Goal: Use online tool/utility: Utilize a website feature to perform a specific function

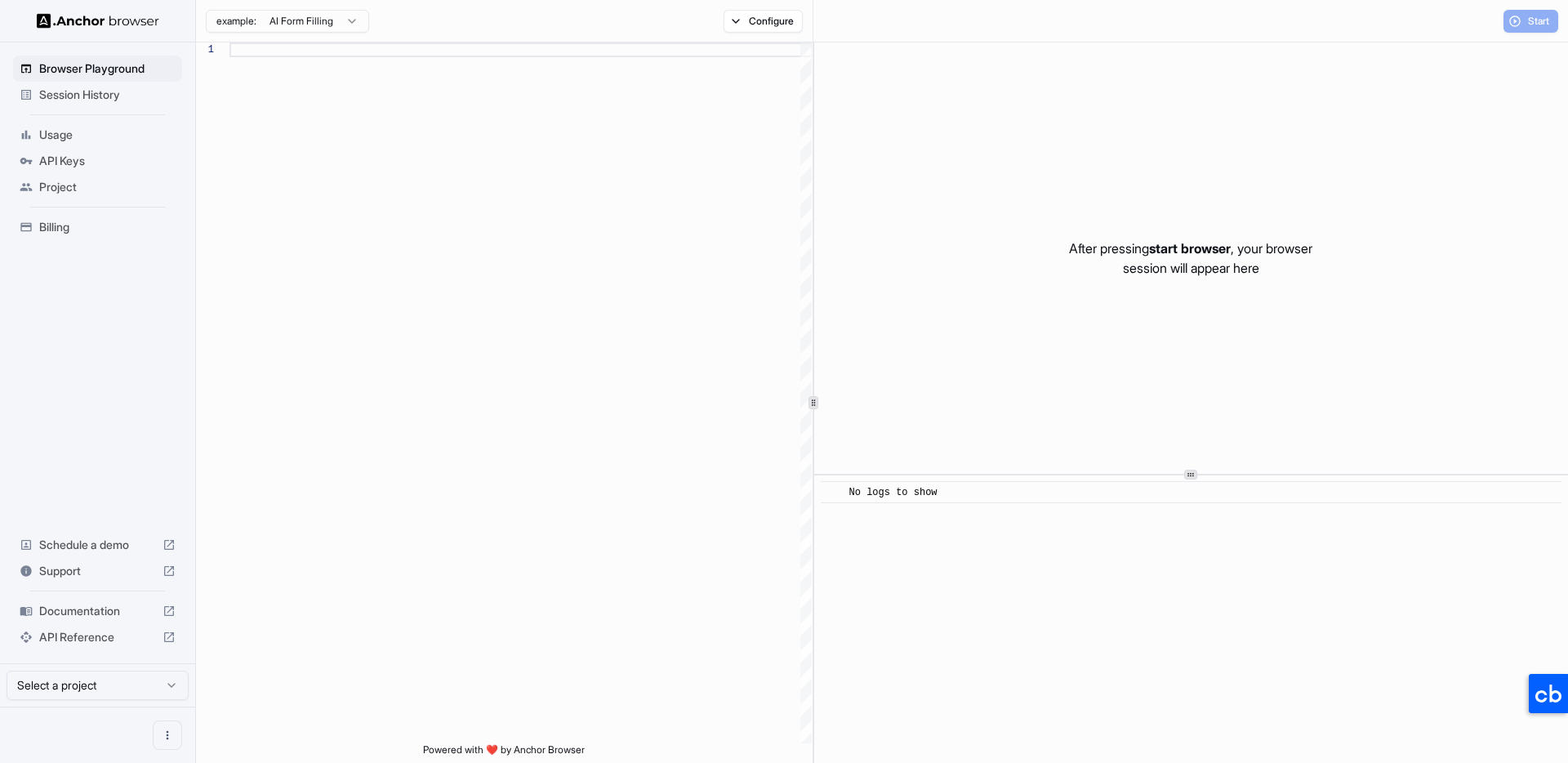
scroll to position [147, 0]
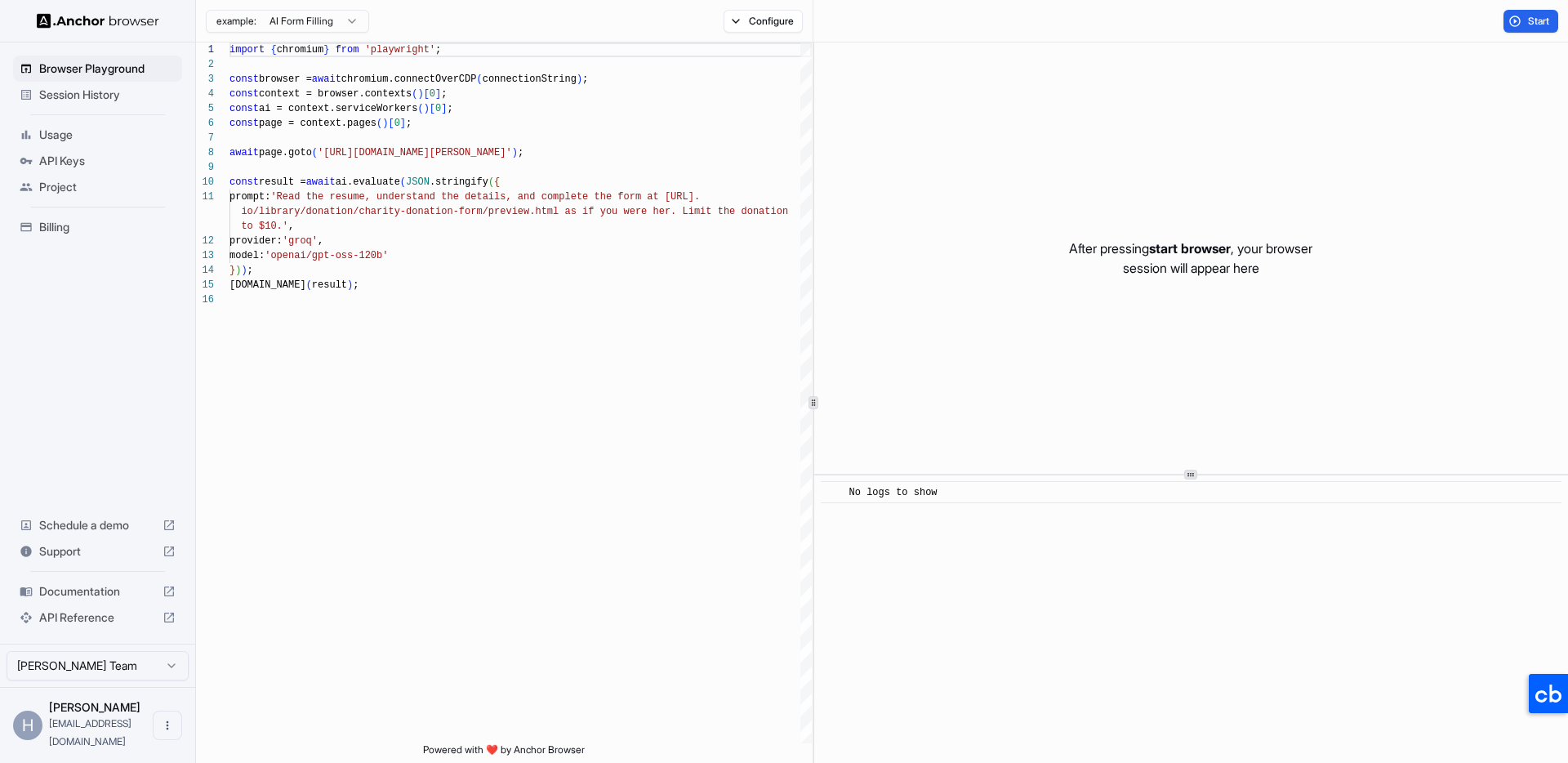
click at [69, 139] on span "Usage" at bounding box center [108, 134] width 136 height 16
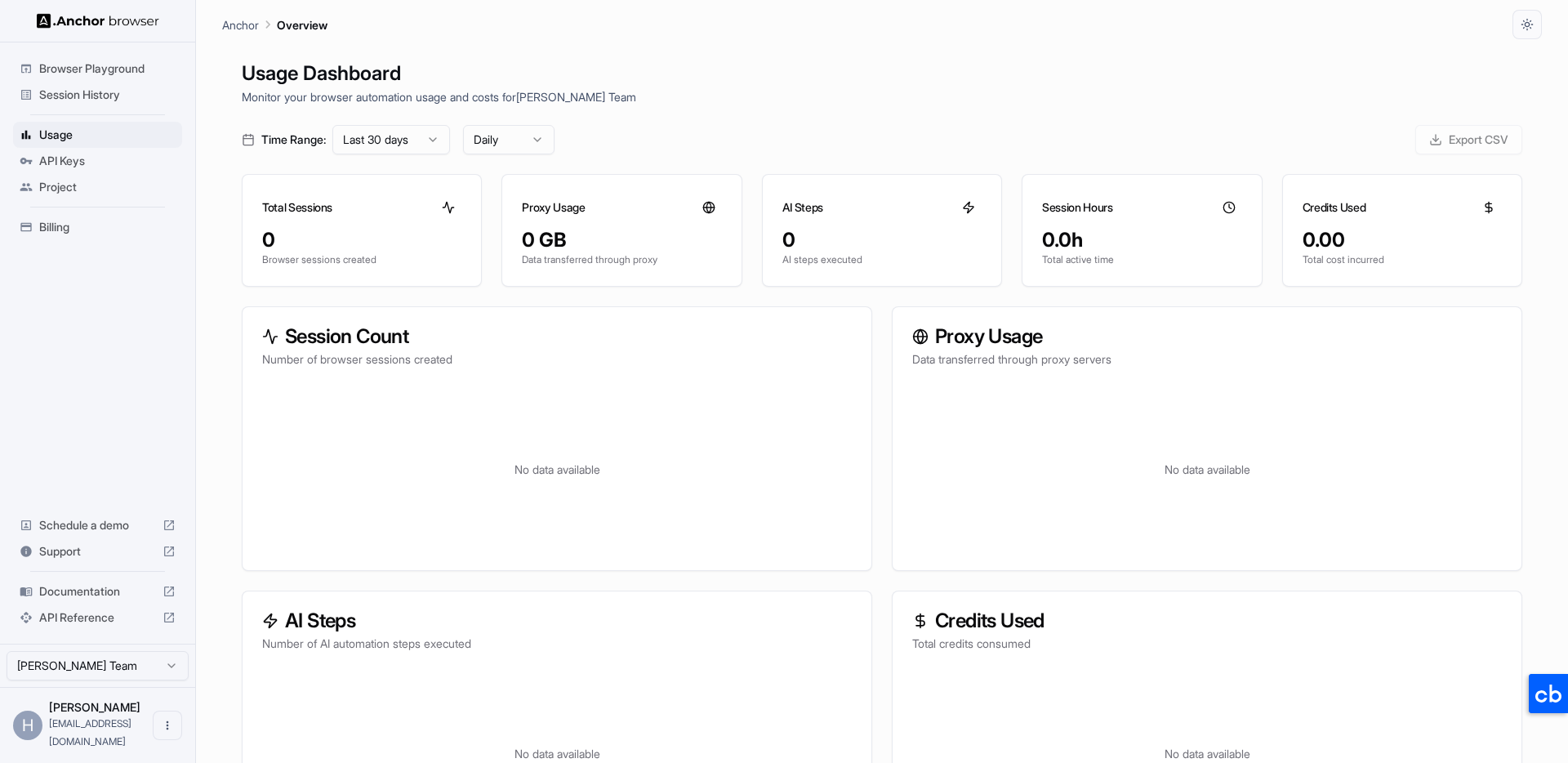
click at [84, 164] on span "API Keys" at bounding box center [108, 160] width 136 height 16
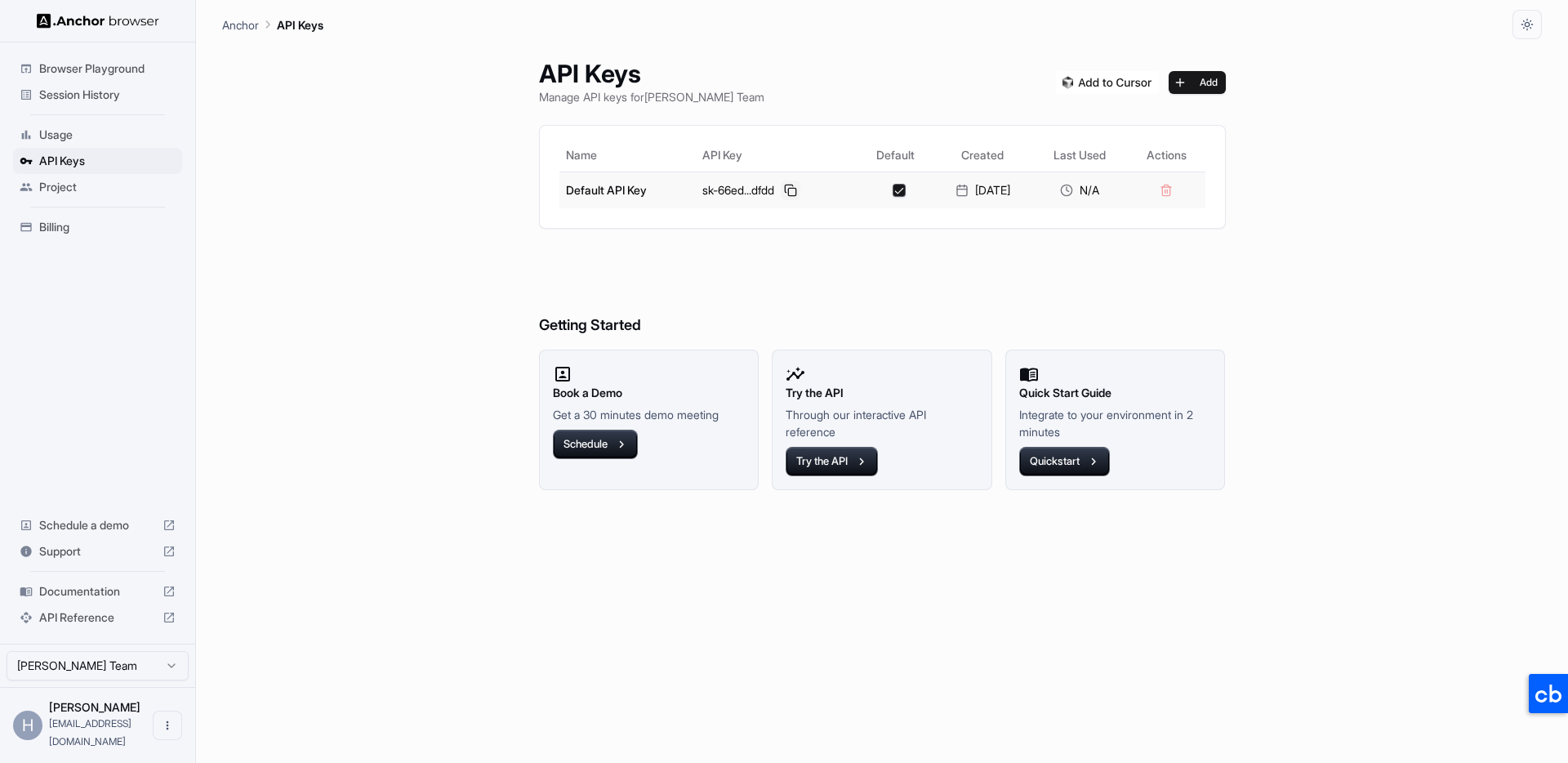
click at [785, 186] on button at bounding box center [790, 190] width 19 height 19
click at [373, 490] on div "API Keys Manage API keys for Hung Hoang Team Add Name API Key Default Created L…" at bounding box center [881, 401] width 1319 height 724
click at [844, 597] on div "API Keys Manage API keys for Hung Hoang Team Add Name API Key Default Created L…" at bounding box center [882, 401] width 726 height 724
drag, startPoint x: 985, startPoint y: 592, endPoint x: 661, endPoint y: 317, distance: 425.0
click at [965, 575] on div "API Keys Manage API keys for Hung Hoang Team Add Name API Key Default Created L…" at bounding box center [882, 401] width 726 height 724
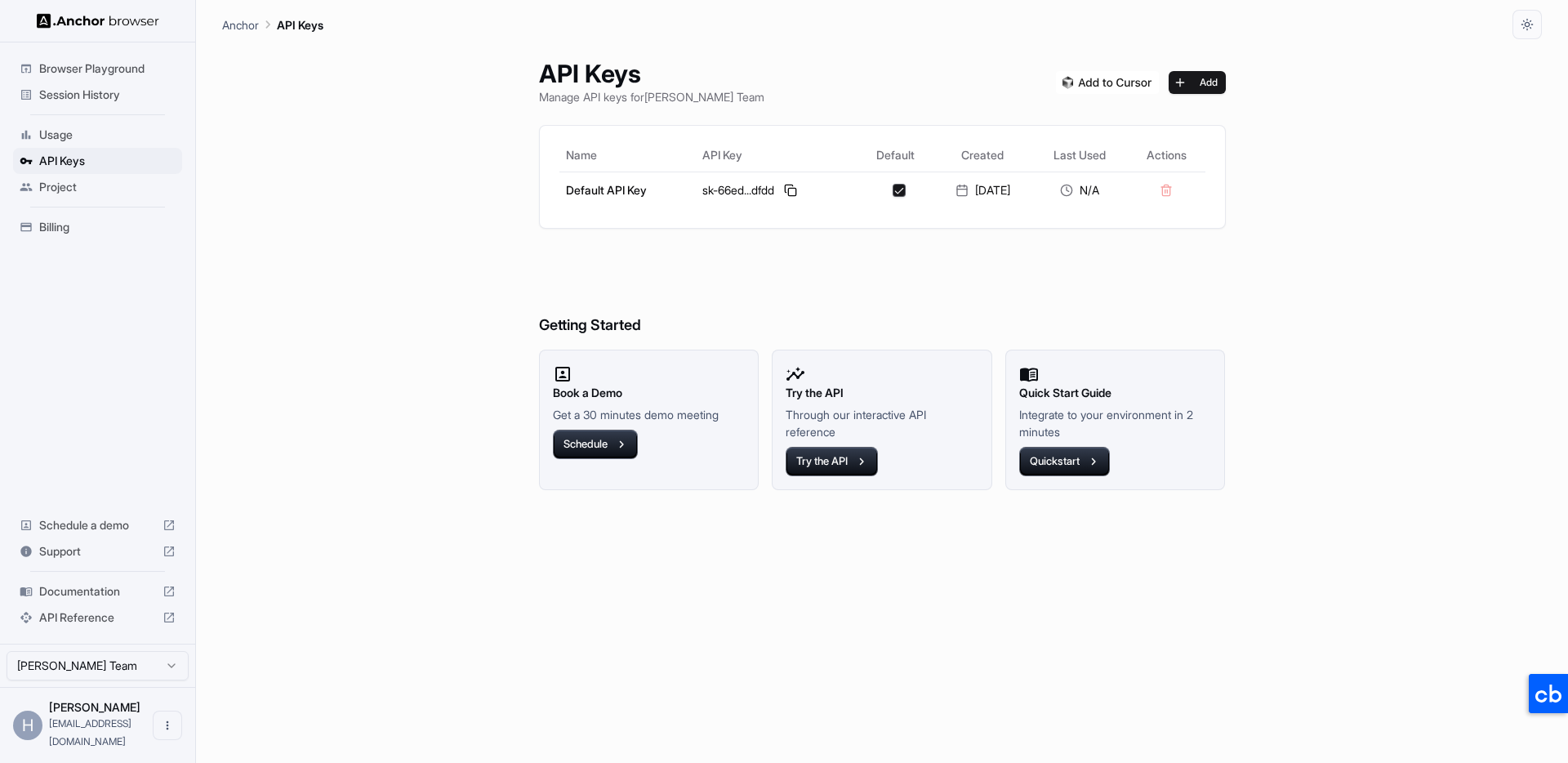
drag, startPoint x: 1094, startPoint y: 396, endPoint x: 1076, endPoint y: 436, distance: 43.9
click at [1093, 397] on h2 "Quick Start Guide" at bounding box center [1115, 392] width 192 height 18
click at [1064, 471] on button "Quickstart" at bounding box center [1065, 461] width 91 height 29
click at [1336, 360] on div "API Keys Manage API keys for Hung Hoang Team Add Name API Key Default Created L…" at bounding box center [881, 401] width 1319 height 724
drag, startPoint x: 948, startPoint y: 652, endPoint x: 916, endPoint y: 558, distance: 99.3
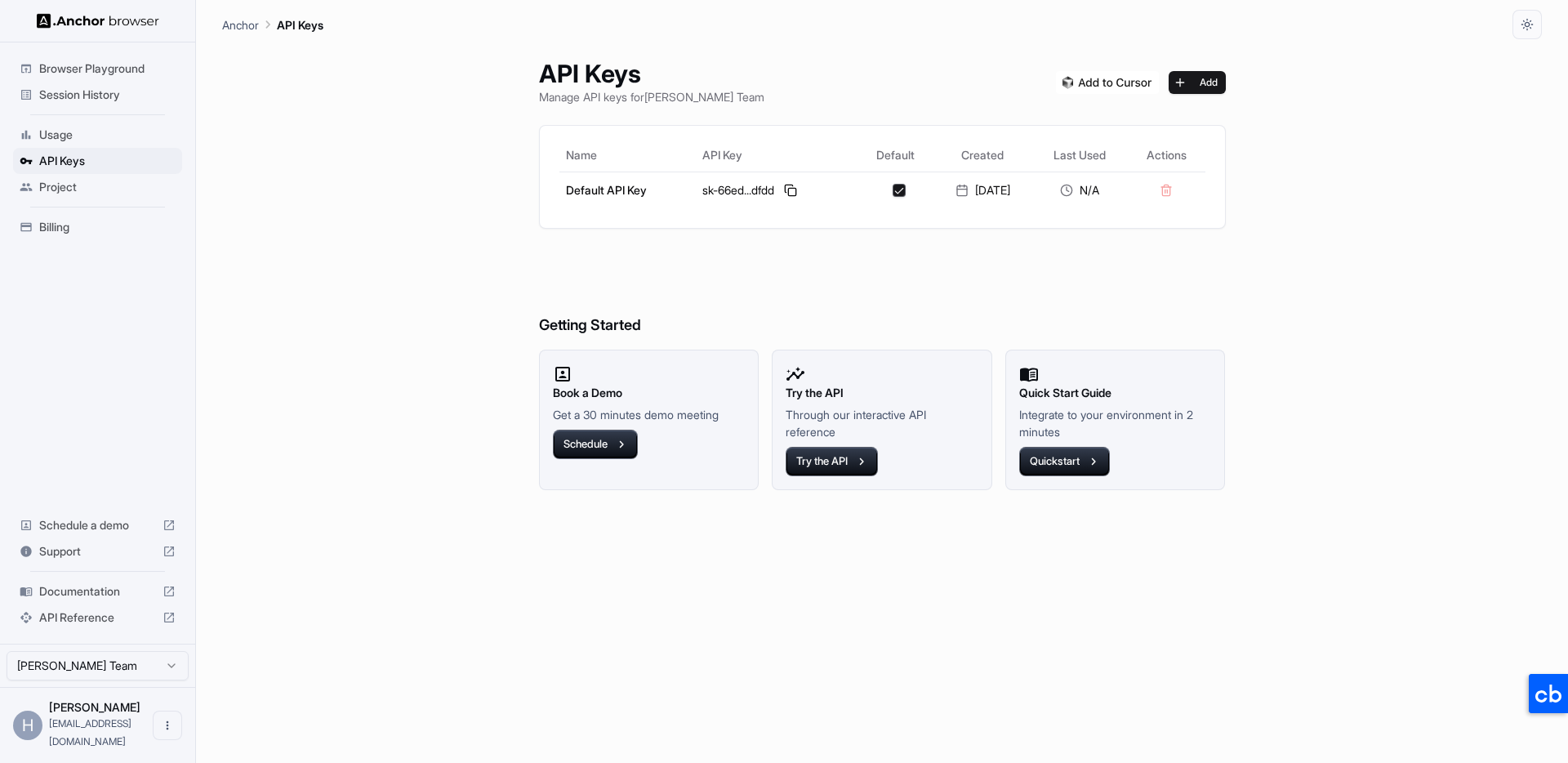
click at [945, 650] on div "API Keys Manage API keys for Hung Hoang Team Add Name API Key Default Created L…" at bounding box center [882, 401] width 726 height 724
drag, startPoint x: 919, startPoint y: 584, endPoint x: 894, endPoint y: 578, distance: 25.7
click at [919, 583] on div "API Keys Manage API keys for Hung Hoang Team Add Name API Key Default Created L…" at bounding box center [882, 401] width 726 height 724
drag, startPoint x: 1087, startPoint y: 408, endPoint x: 1386, endPoint y: 430, distance: 299.8
click at [1202, 420] on p "Integrate to your environment in 2 minutes" at bounding box center [1115, 423] width 192 height 34
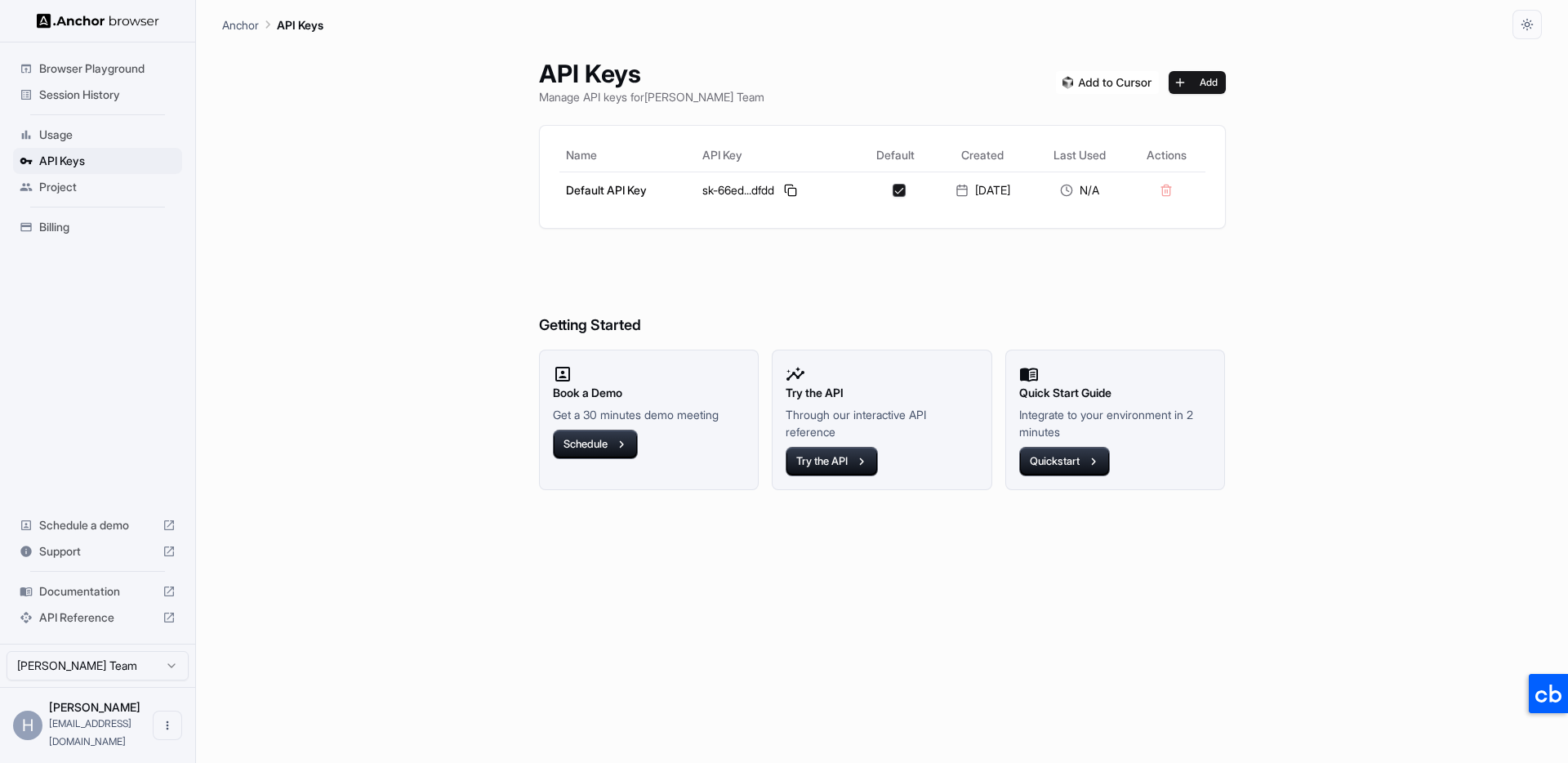
click at [1427, 433] on div "API Keys Manage API keys for Hung Hoang Team Add Name API Key Default Created L…" at bounding box center [881, 401] width 1319 height 724
drag, startPoint x: 1142, startPoint y: 583, endPoint x: 1005, endPoint y: 463, distance: 182.1
click at [1124, 575] on div "API Keys Manage API keys for Hung Hoang Team Add Name API Key Default Created L…" at bounding box center [882, 401] width 726 height 724
click at [902, 270] on h6 "Getting Started" at bounding box center [881, 292] width 687 height 89
click at [335, 335] on div "API Keys Manage API keys for Hung Hoang Team Add Name API Key Default Created L…" at bounding box center [881, 401] width 1319 height 724
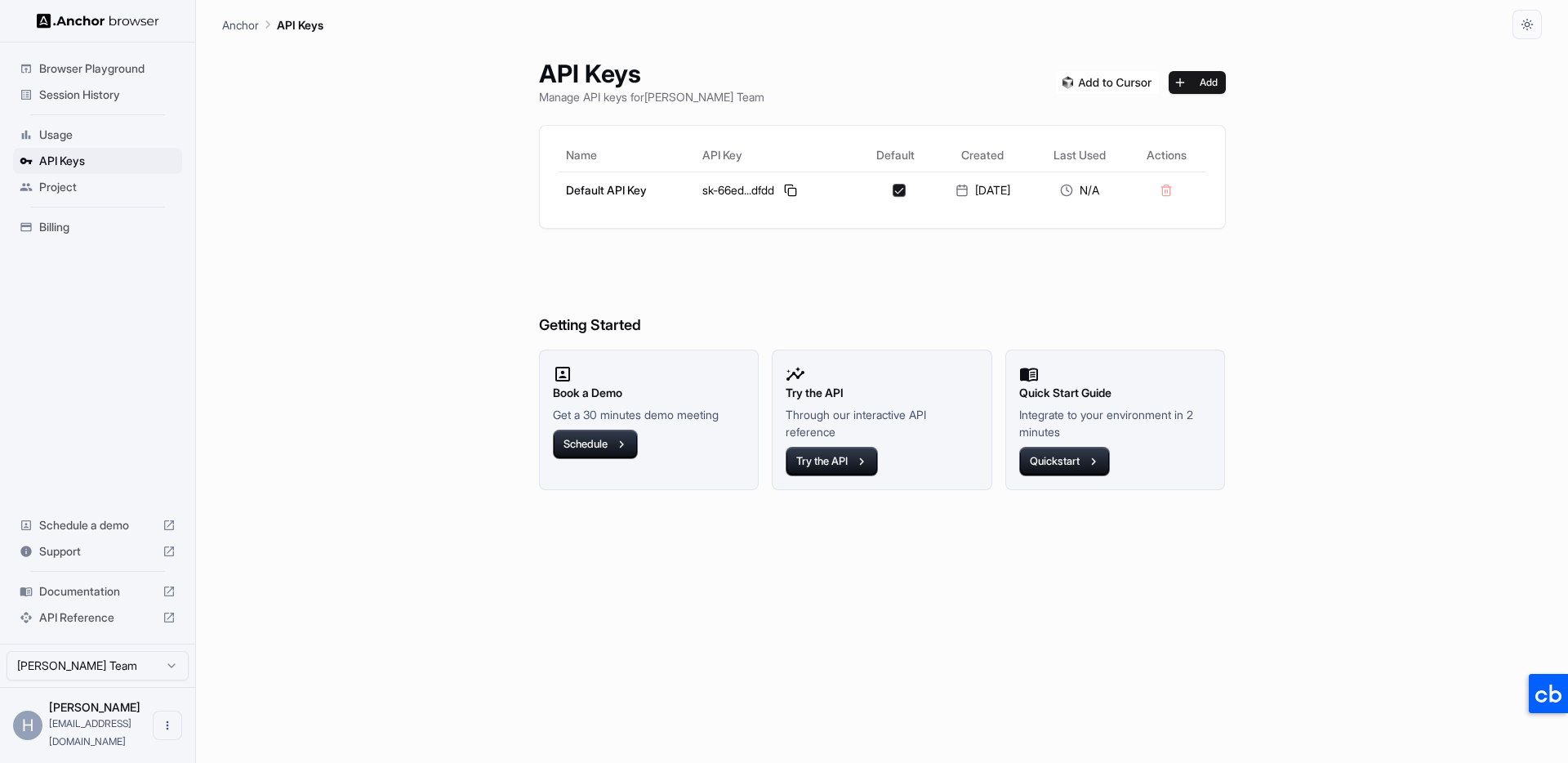
click at [248, 350] on div "API Keys Manage API keys for Hung Hoang Team Add Name API Key Default Created L…" at bounding box center [881, 401] width 1319 height 724
click at [360, 308] on div "API Keys Manage API keys for Hung Hoang Team Add Name API Key Default Created L…" at bounding box center [881, 401] width 1319 height 724
click at [420, 481] on div "API Keys Manage API keys for Hung Hoang Team Add Name API Key Default Created L…" at bounding box center [881, 401] width 1319 height 724
click at [96, 560] on span "Support" at bounding box center [97, 550] width 117 height 16
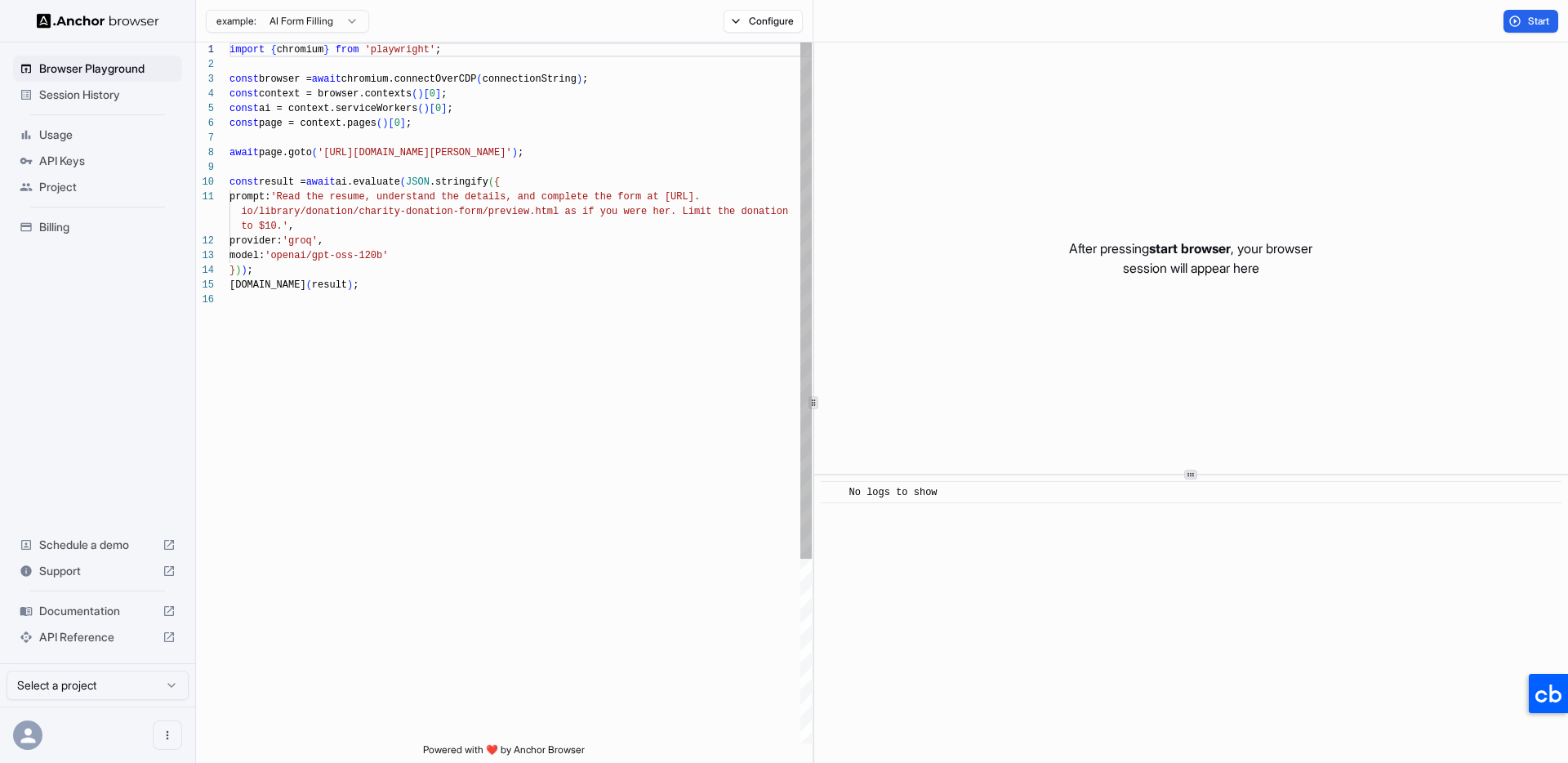
scroll to position [147, 0]
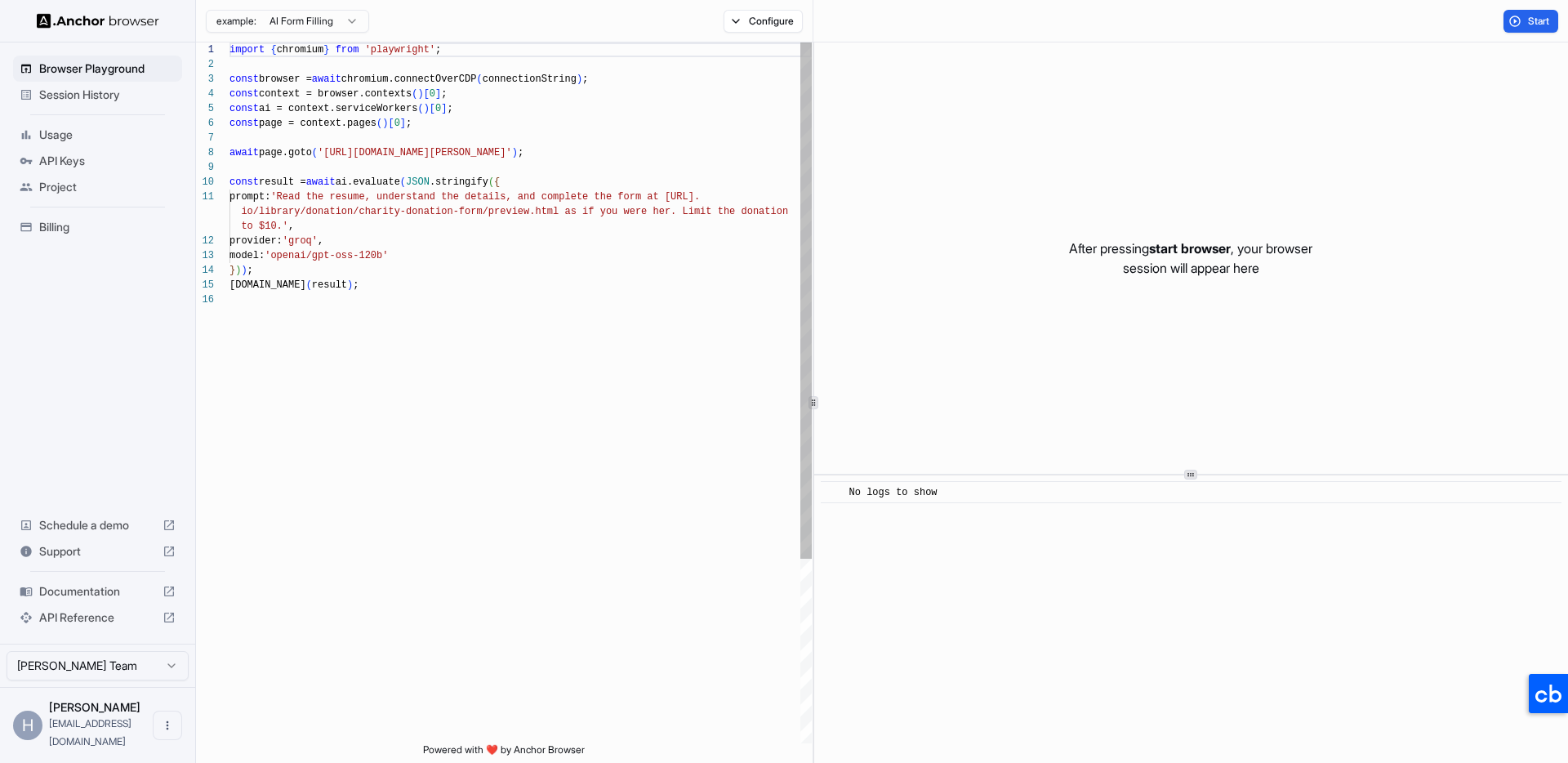
click at [473, 308] on div "import { chromium } from 'playwright' ; const browser = await chromium.connectO…" at bounding box center [520, 518] width 582 height 950
click at [608, 303] on div "import { chromium } from 'playwright' ; const browser = await chromium.connectO…" at bounding box center [520, 518] width 582 height 950
click at [349, 14] on html "Browser Playground Session History Usage API Keys Project Billing Schedule a de…" at bounding box center [784, 382] width 1568 height 763
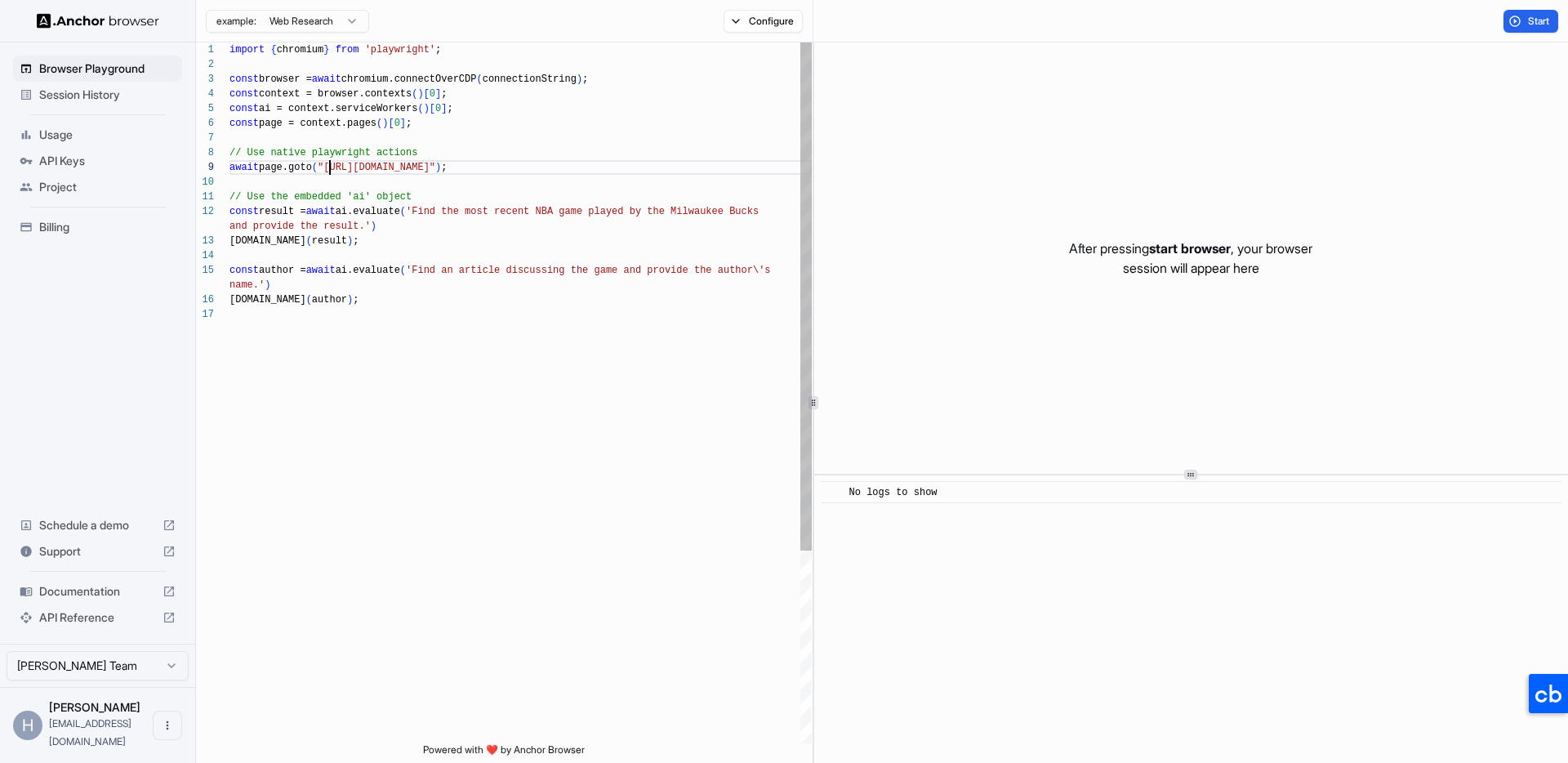
scroll to position [118, 0]
drag, startPoint x: 330, startPoint y: 167, endPoint x: 506, endPoint y: 170, distance: 176.0
click at [506, 170] on div "import { chromium } from 'playwright' ; const browser = await chromium.connectO…" at bounding box center [520, 525] width 582 height 966
drag, startPoint x: 429, startPoint y: 210, endPoint x: 364, endPoint y: 224, distance: 66.5
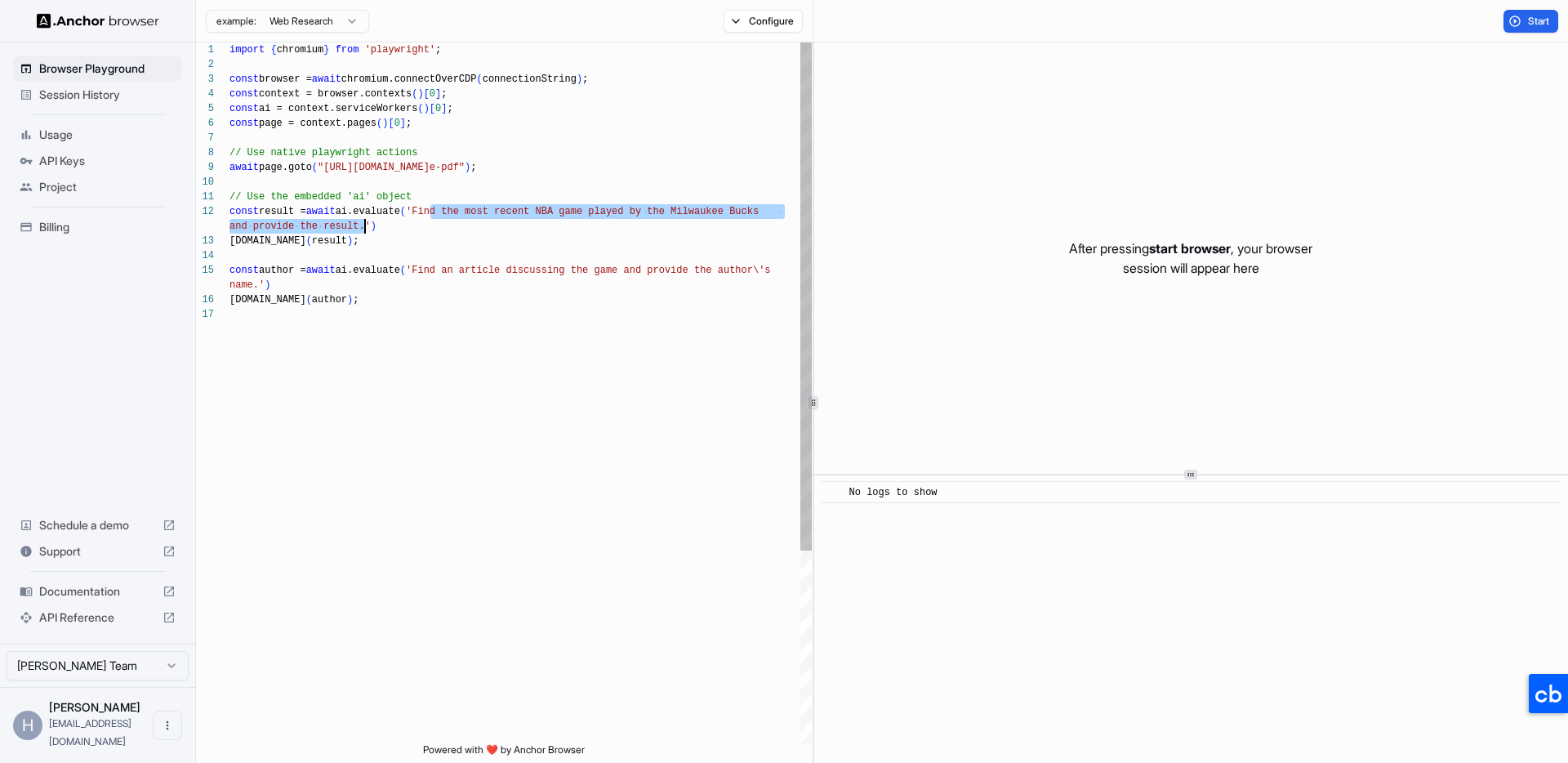
click at [364, 224] on div "import { chromium } from 'playwright' ; const browser = await chromium.connectO…" at bounding box center [520, 525] width 582 height 966
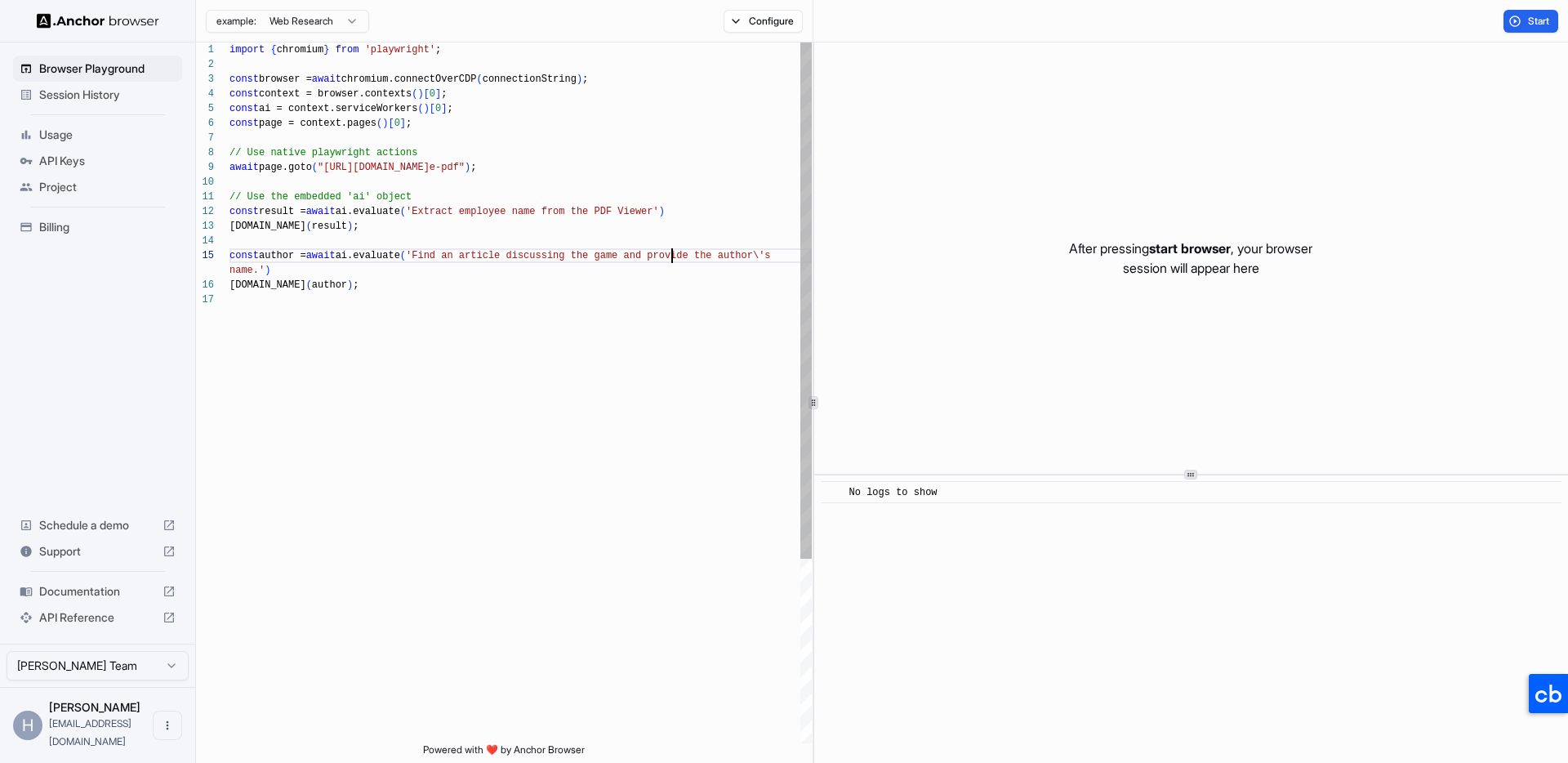
scroll to position [59, 0]
drag, startPoint x: 366, startPoint y: 271, endPoint x: 405, endPoint y: 286, distance: 41.8
click at [351, 275] on div "import { chromium } from 'playwright' ; const browser = await chromium.connectO…" at bounding box center [520, 518] width 582 height 950
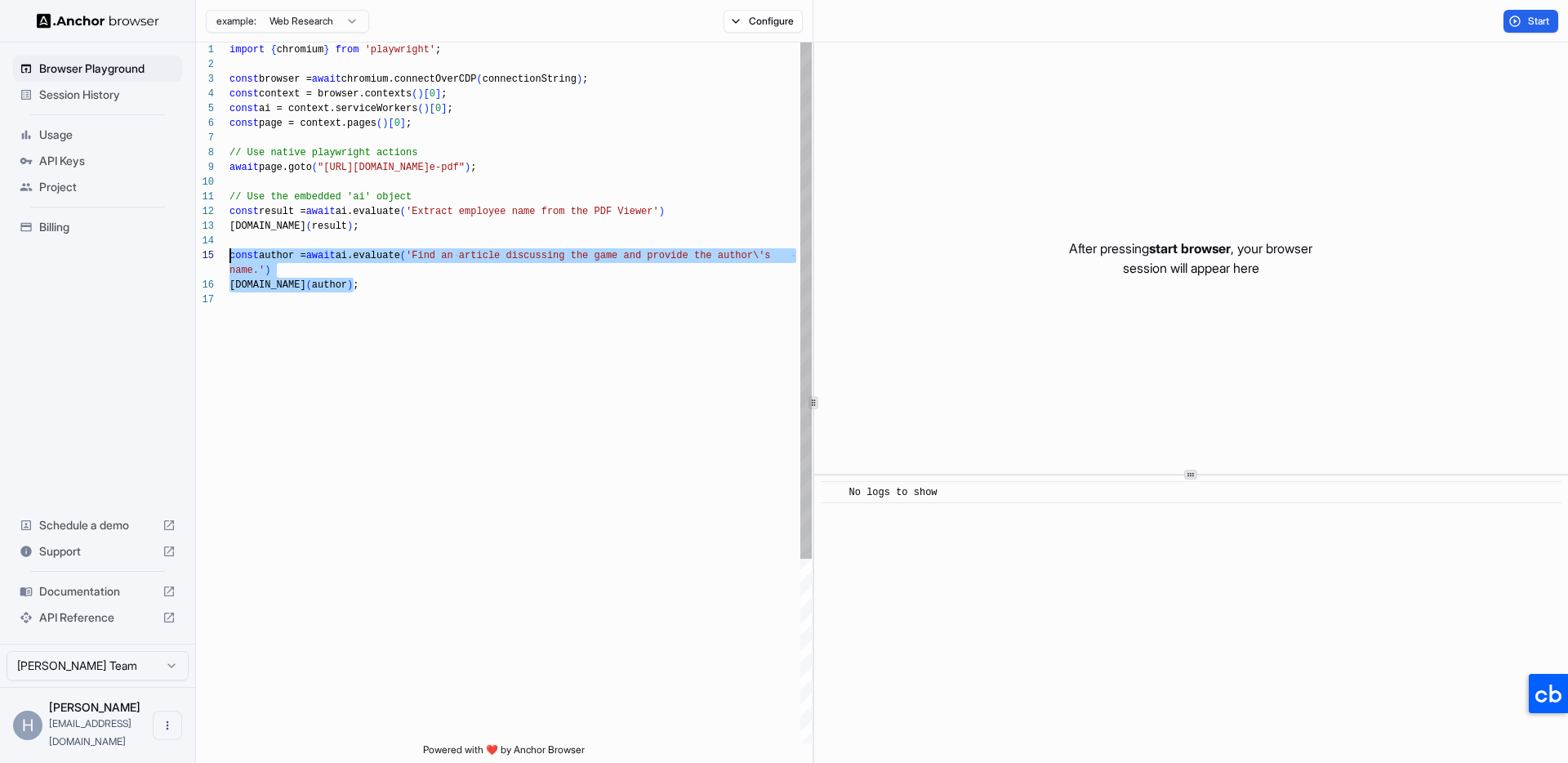
scroll to position [44, 0]
drag, startPoint x: 406, startPoint y: 287, endPoint x: 152, endPoint y: 245, distance: 257.4
click at [229, 245] on div "import { chromium } from 'playwright' ; const browser = await chromium.connectO…" at bounding box center [520, 518] width 582 height 950
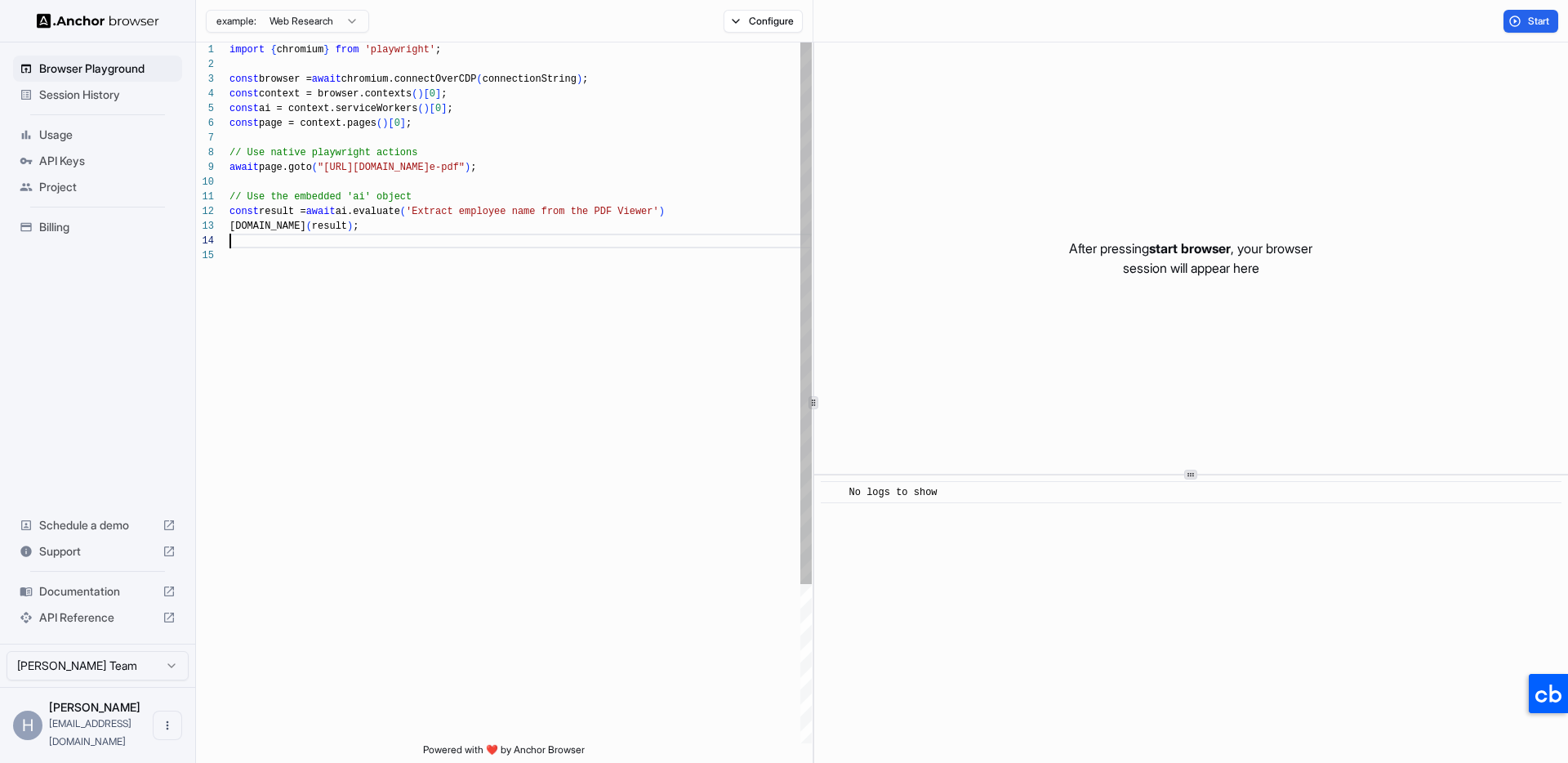
scroll to position [29, 0]
click at [1526, 29] on button "Start" at bounding box center [1530, 21] width 55 height 23
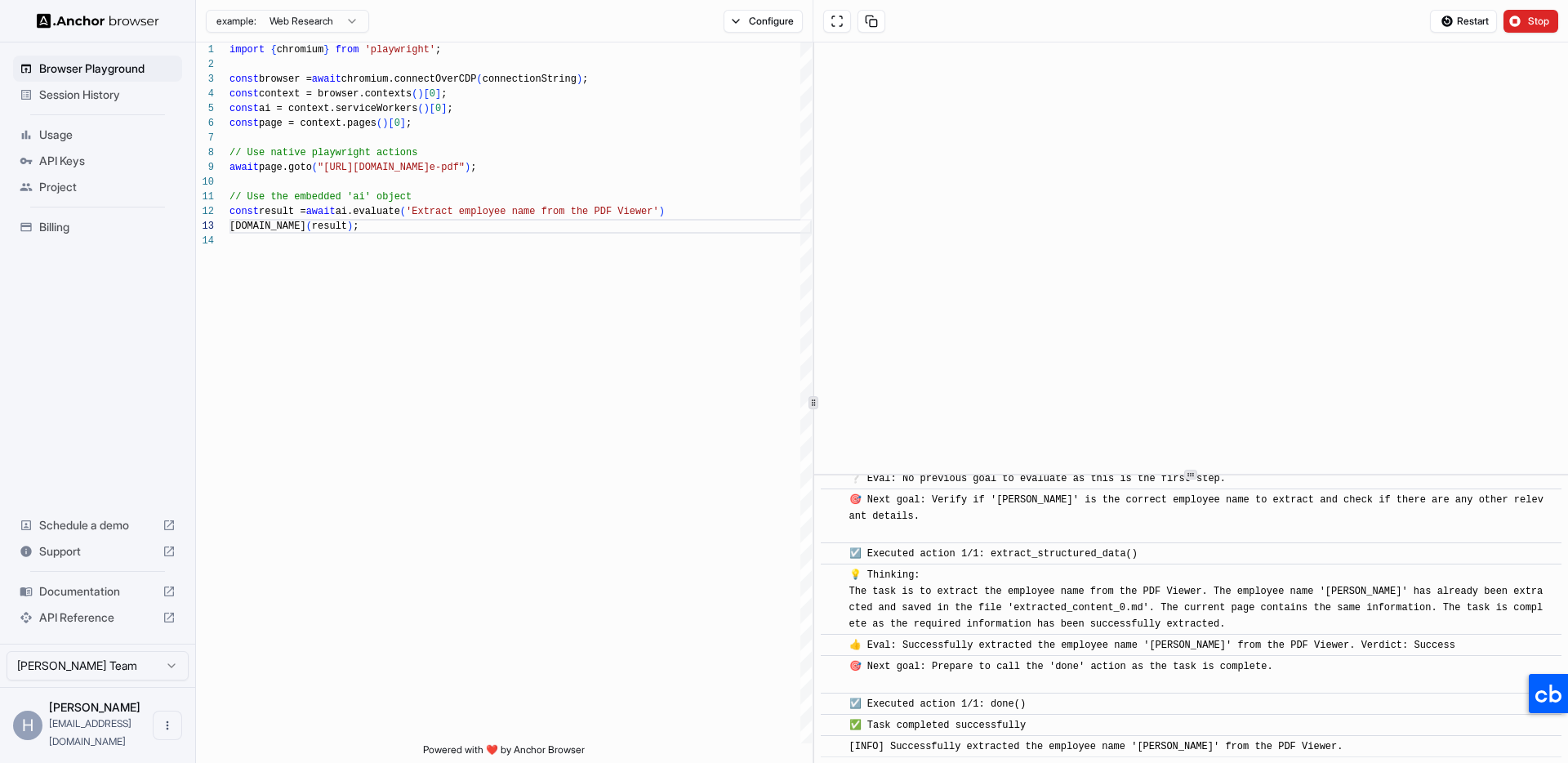
scroll to position [148, 0]
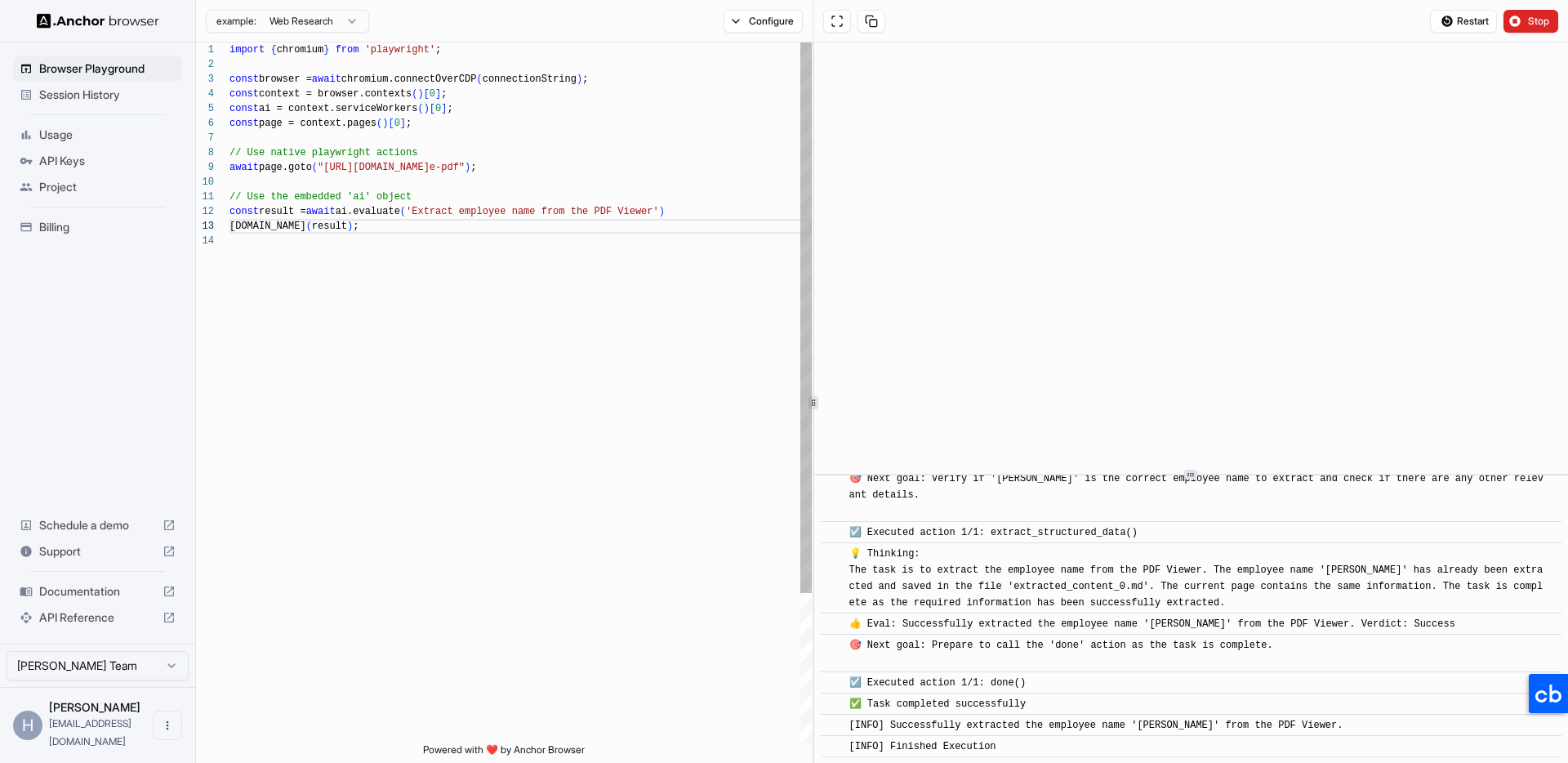
click at [688, 161] on div "import { chromium } from 'playwright' ; const browser = await chromium.connectO…" at bounding box center [520, 488] width 582 height 892
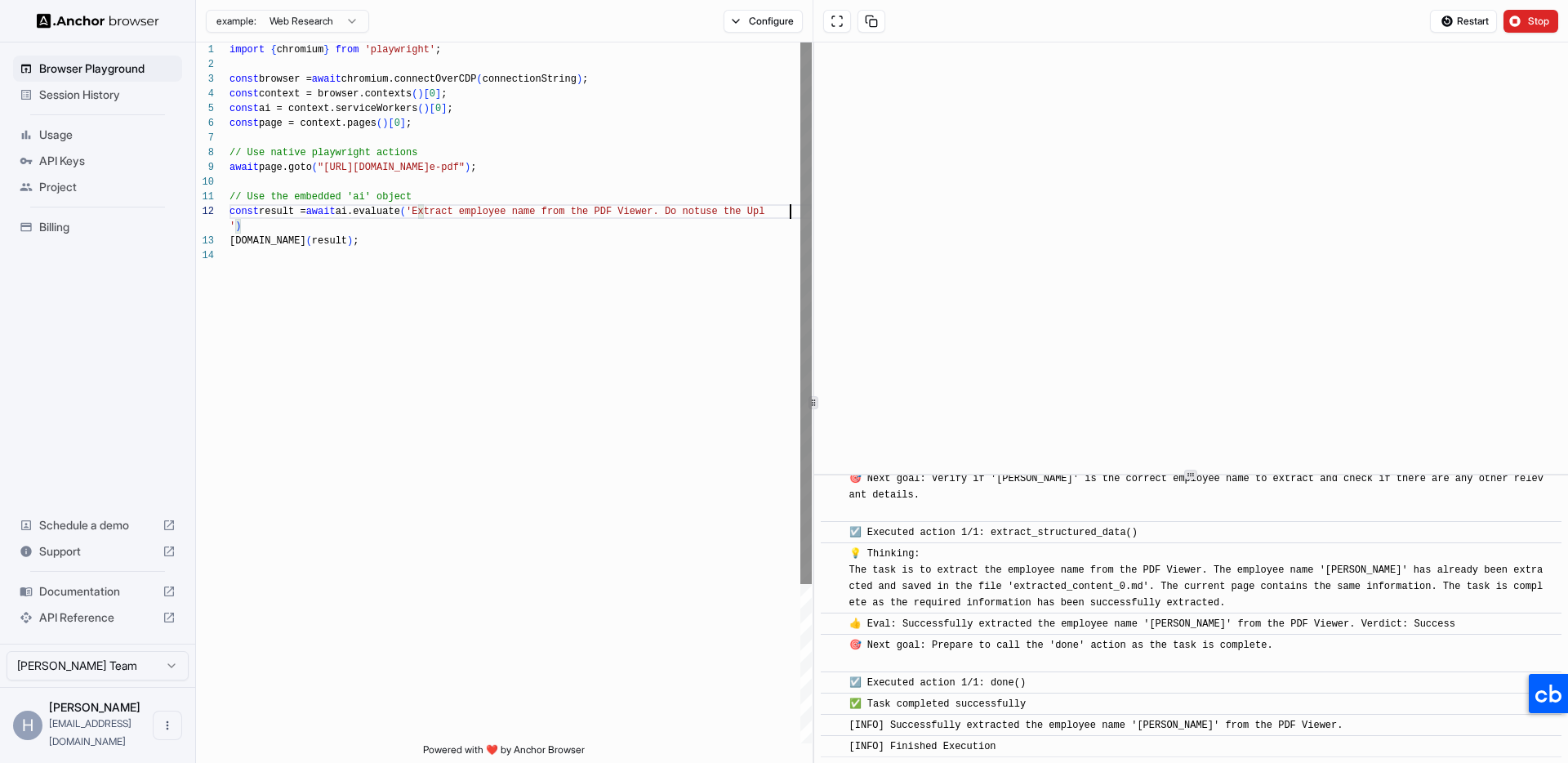
scroll to position [29, 0]
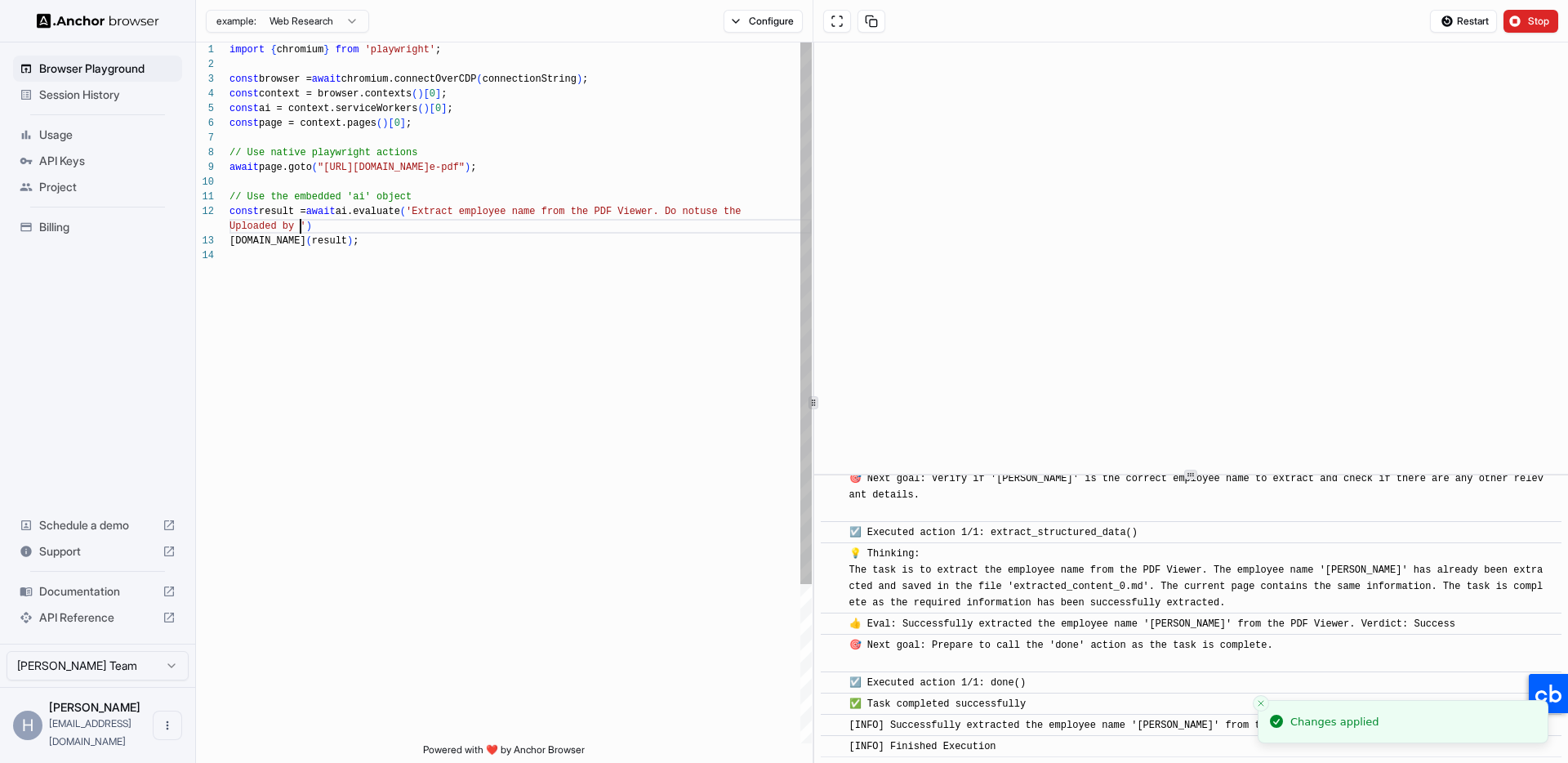
click at [302, 222] on div "import { chromium } from 'playwright' ; const browser = await chromium.connectO…" at bounding box center [520, 496] width 582 height 907
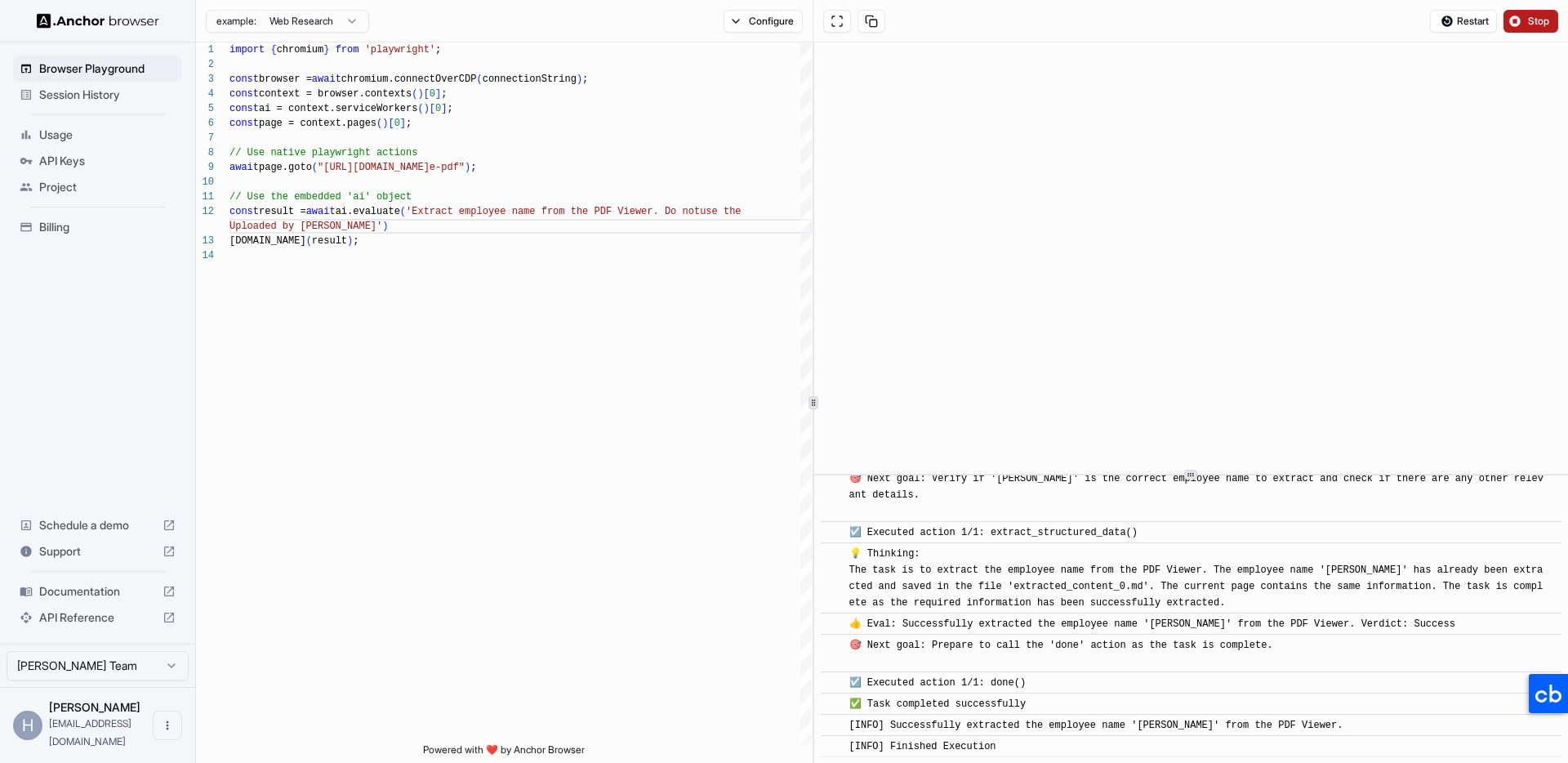
click at [1528, 23] on span "Stop" at bounding box center [1539, 21] width 23 height 13
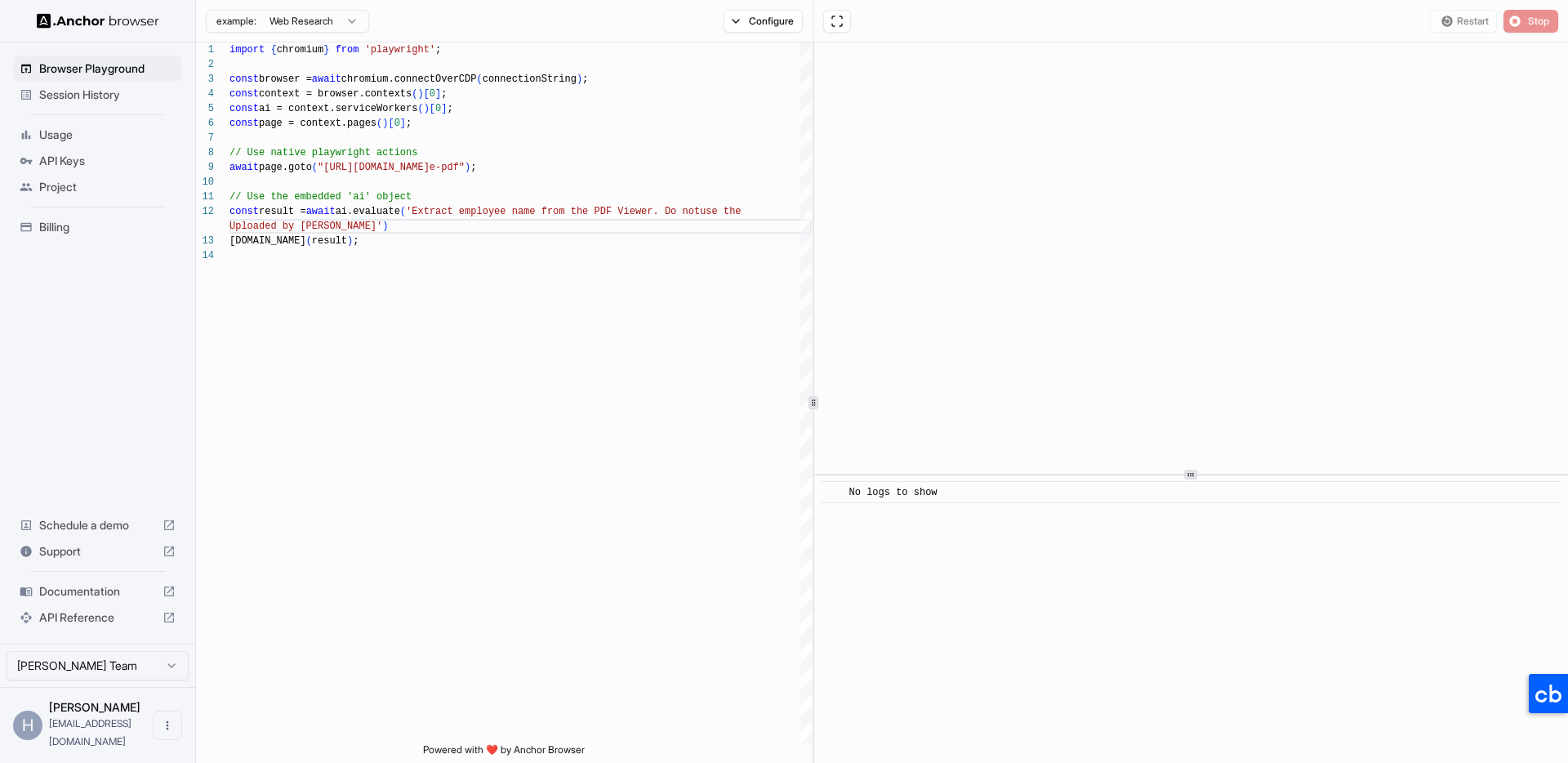
scroll to position [0, 0]
click at [1544, 20] on span "Start" at bounding box center [1539, 21] width 23 height 13
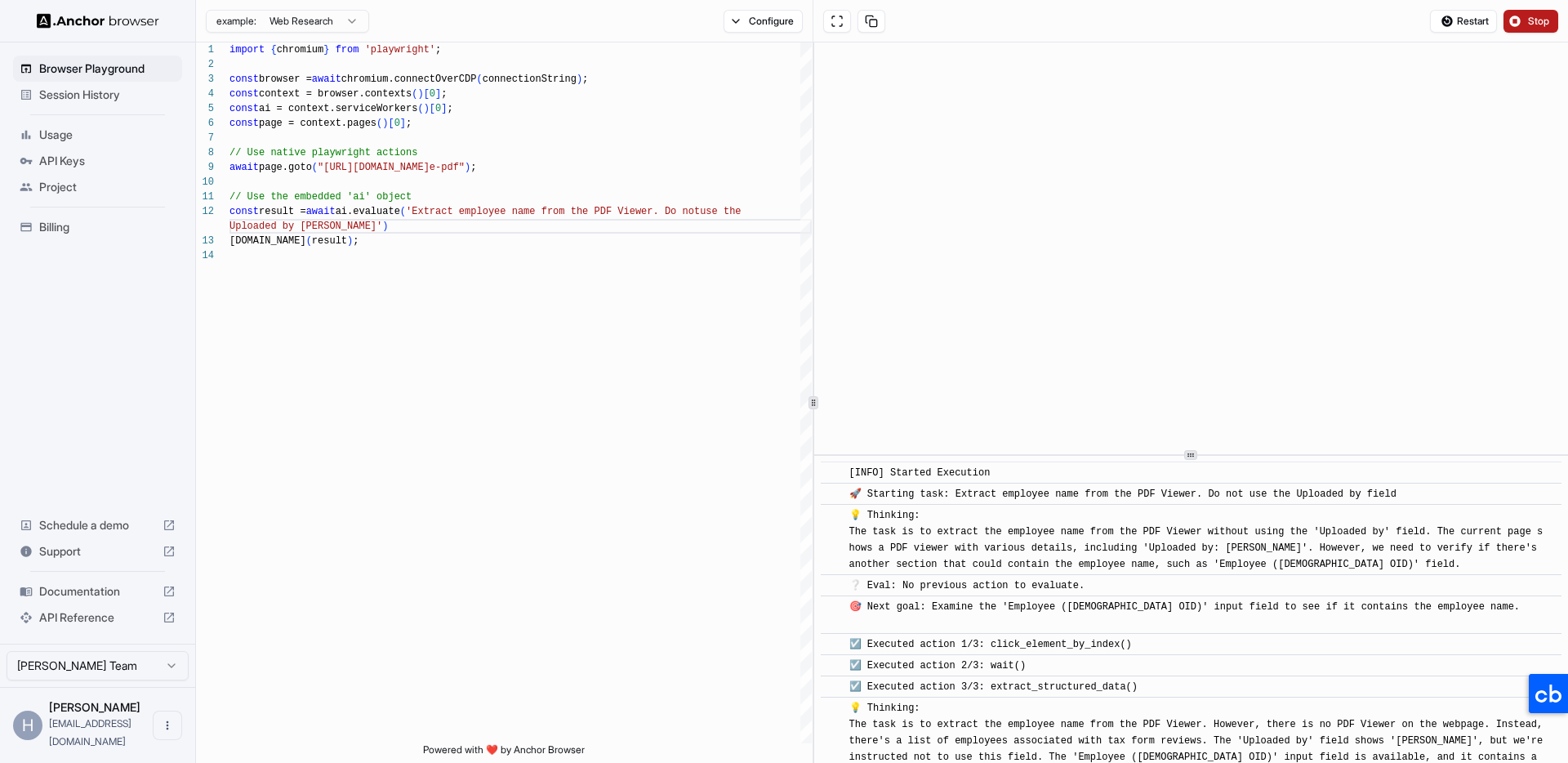
click at [1182, 455] on div at bounding box center [1191, 455] width 754 height 1
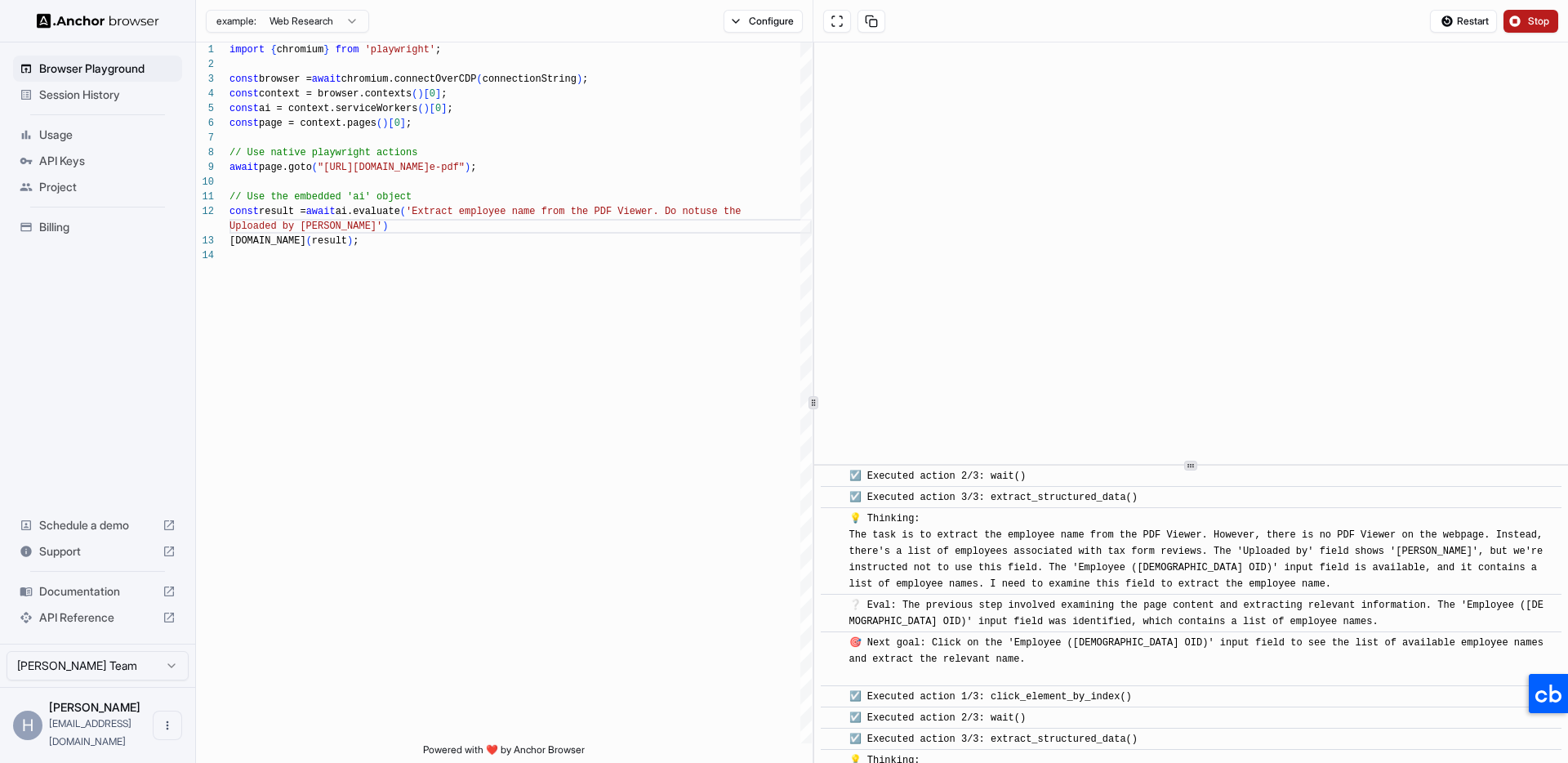
scroll to position [200, 0]
click at [655, 207] on div "import { chromium } from 'playwright' ; const browser = await chromium.connectO…" at bounding box center [520, 496] width 582 height 907
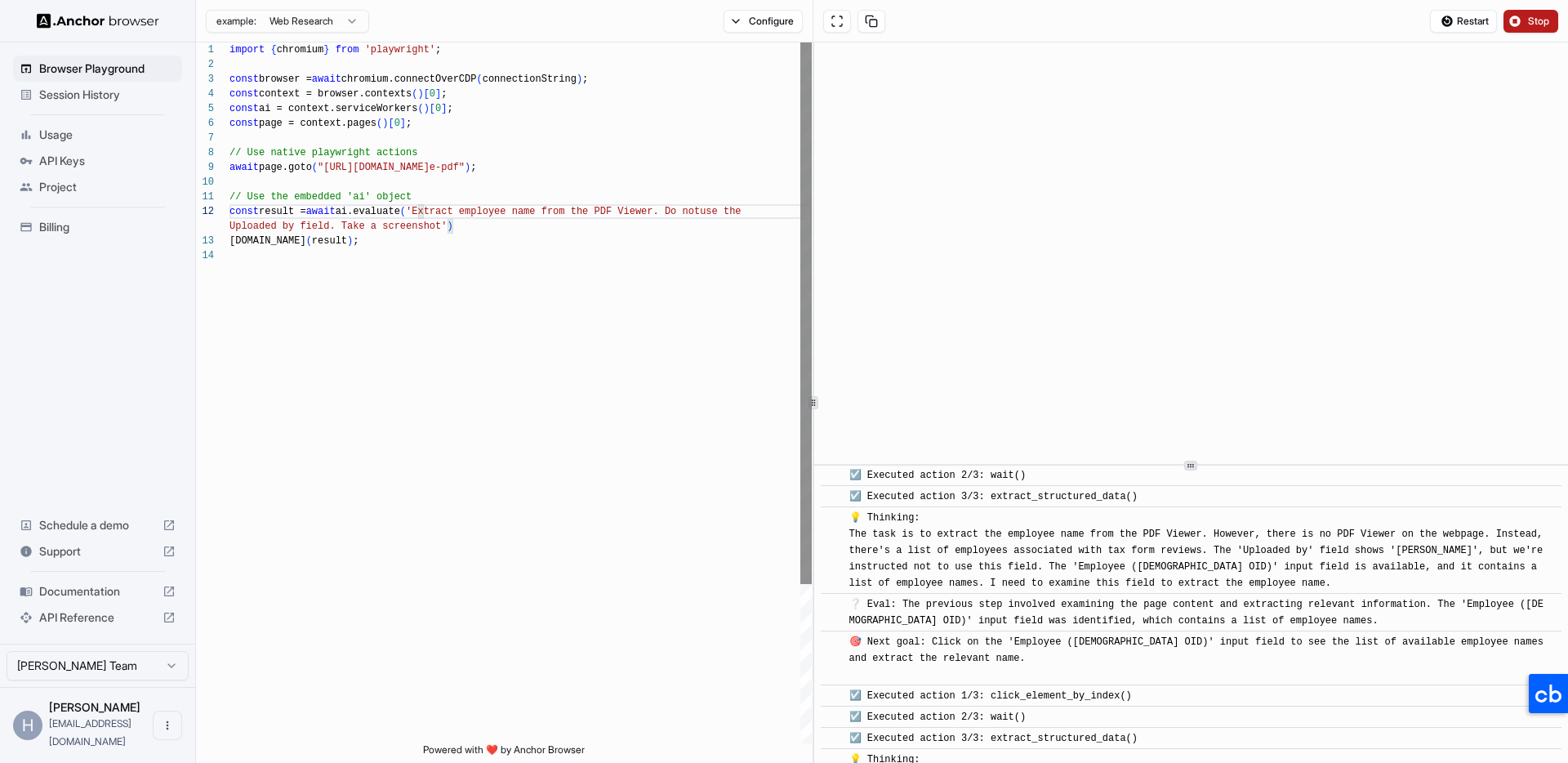
scroll to position [29, 0]
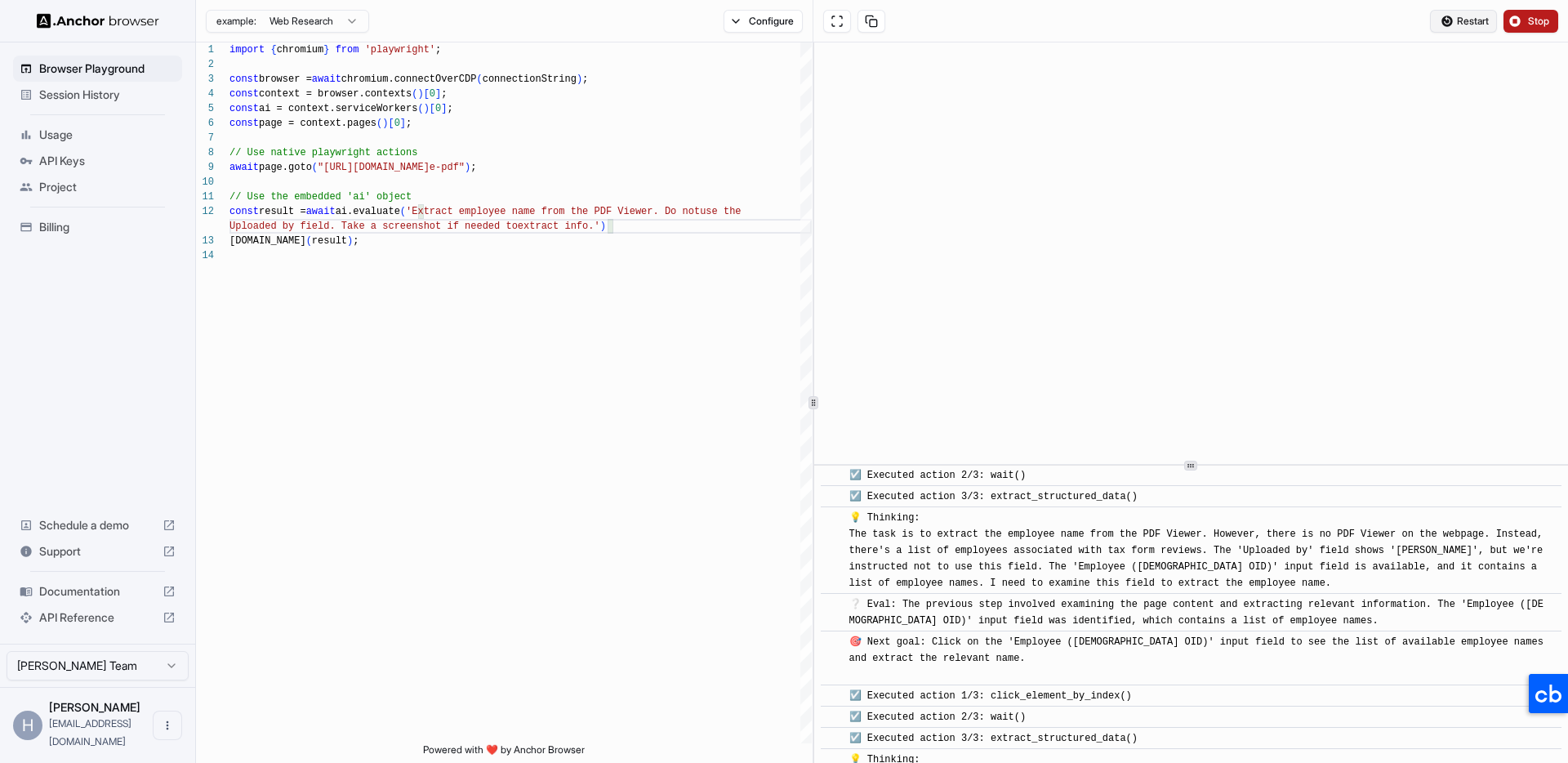
click at [1469, 20] on span "Restart" at bounding box center [1473, 21] width 32 height 13
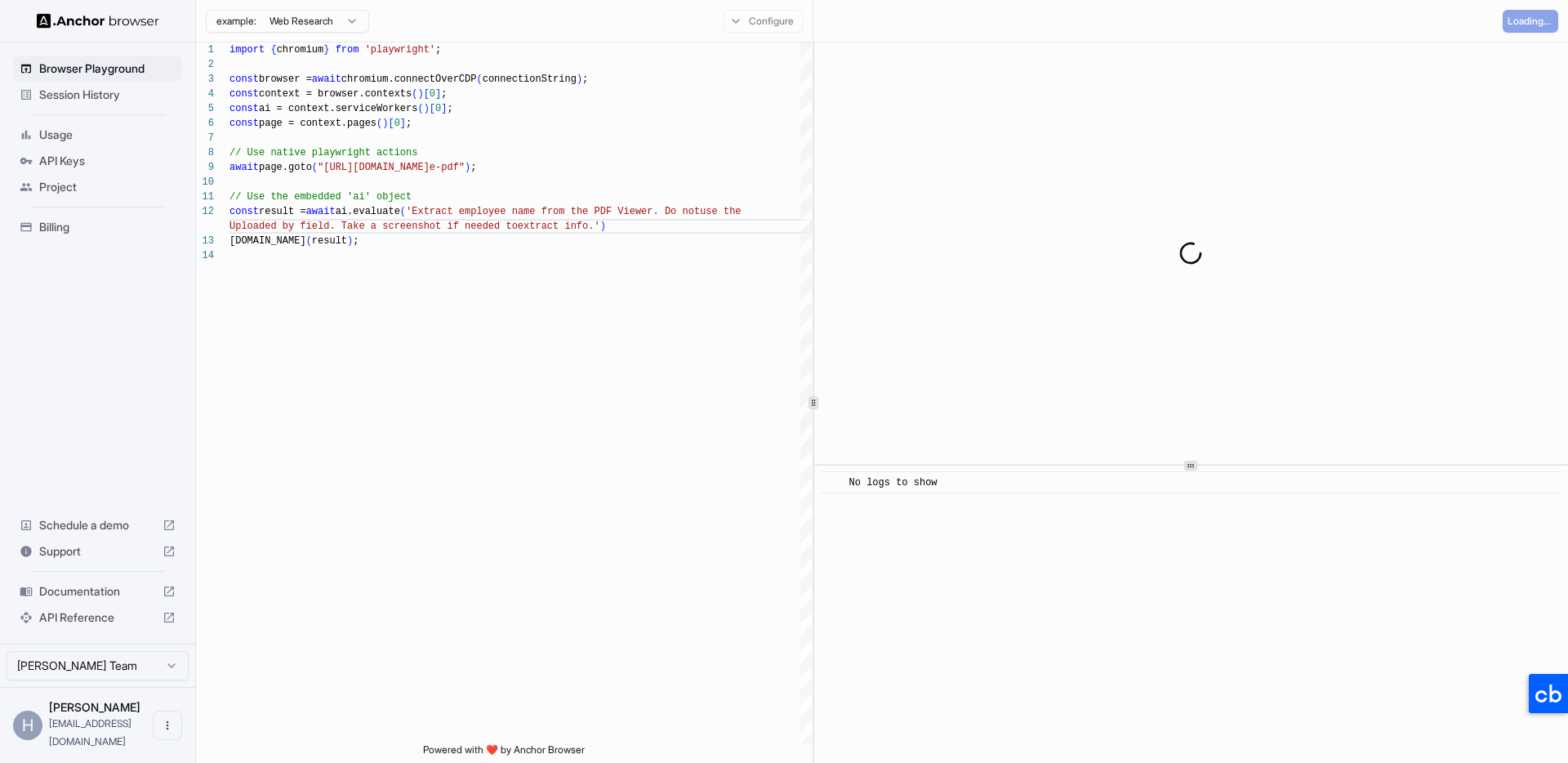
click at [124, 460] on div "Browser Playground Session History Usage API Keys Project Billing Schedule a de…" at bounding box center [97, 343] width 195 height 601
click at [165, 683] on html "Browser Playground Session History Usage API Keys Project Billing Schedule a de…" at bounding box center [784, 382] width 1568 height 763
click at [141, 424] on html "Browser Playground Session History Usage API Keys Project Billing Schedule a de…" at bounding box center [784, 382] width 1568 height 763
click at [156, 387] on div "Browser Playground Session History Usage API Keys Project Billing Schedule a de…" at bounding box center [97, 343] width 195 height 601
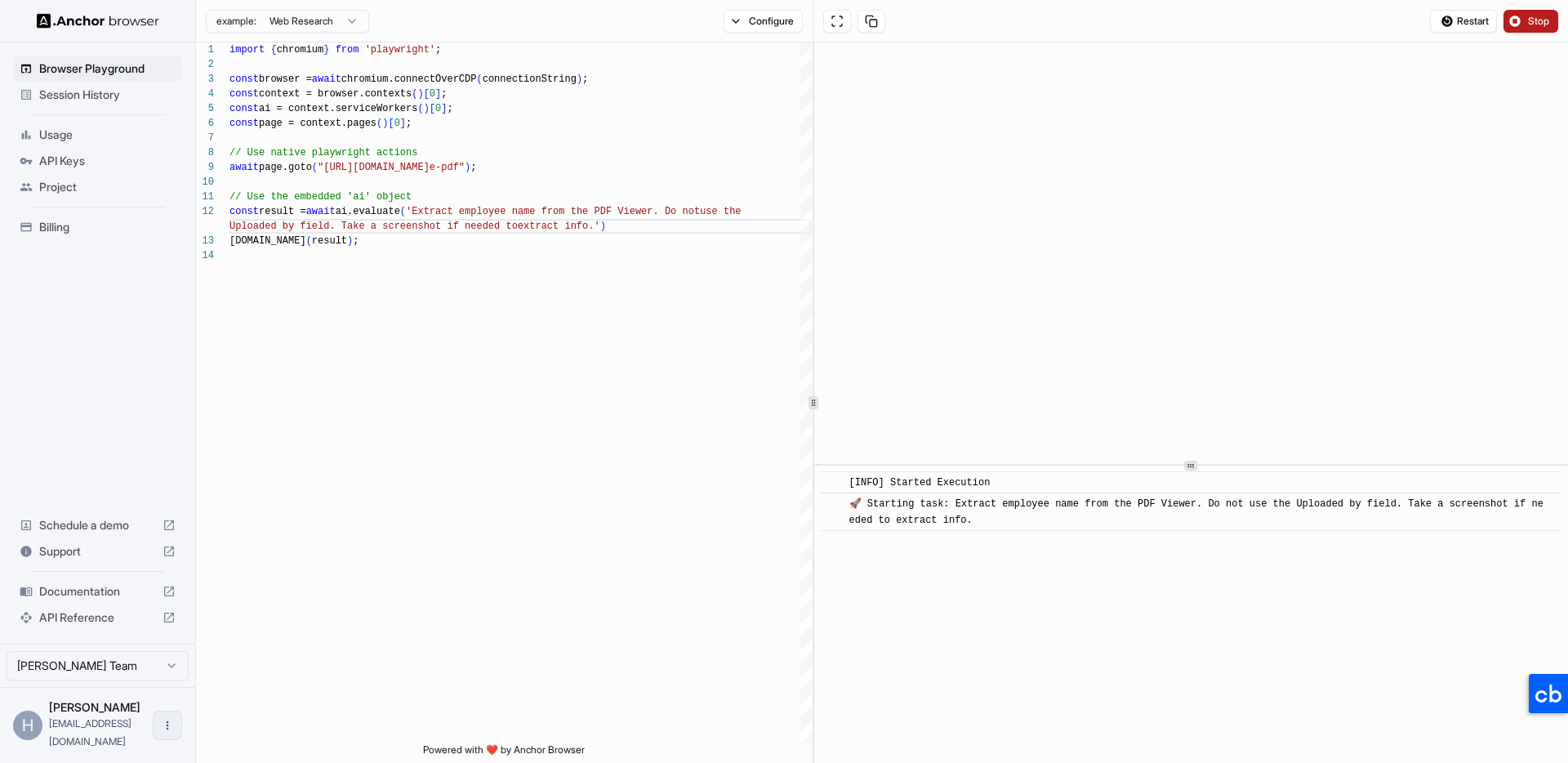
click at [160, 732] on icon "Open menu" at bounding box center [167, 725] width 13 height 13
click at [115, 377] on div at bounding box center [784, 382] width 1568 height 763
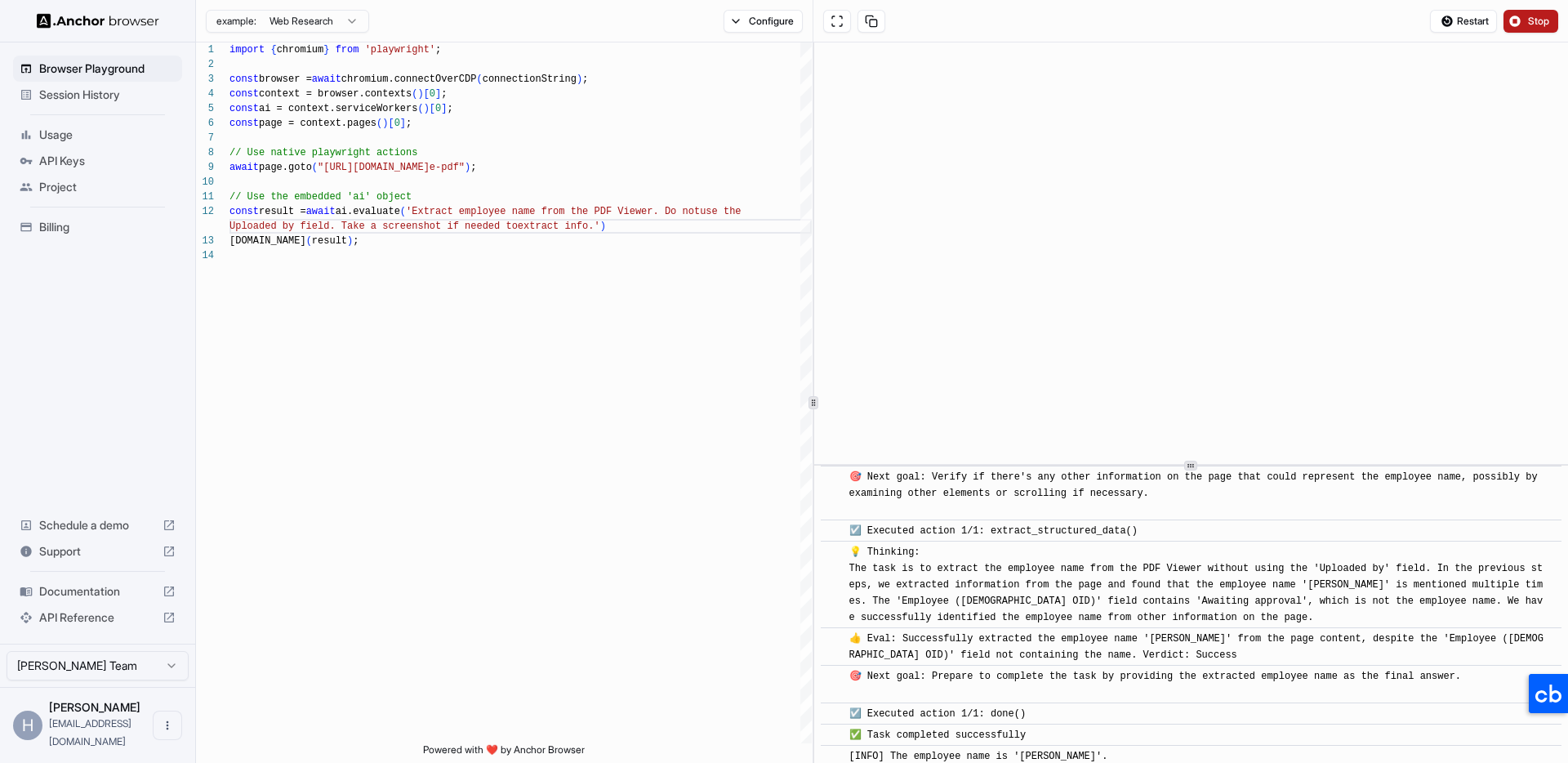
scroll to position [340, 0]
click at [561, 459] on div "import { chromium } from 'playwright' ; const browser = await chromium.connectO…" at bounding box center [520, 496] width 582 height 907
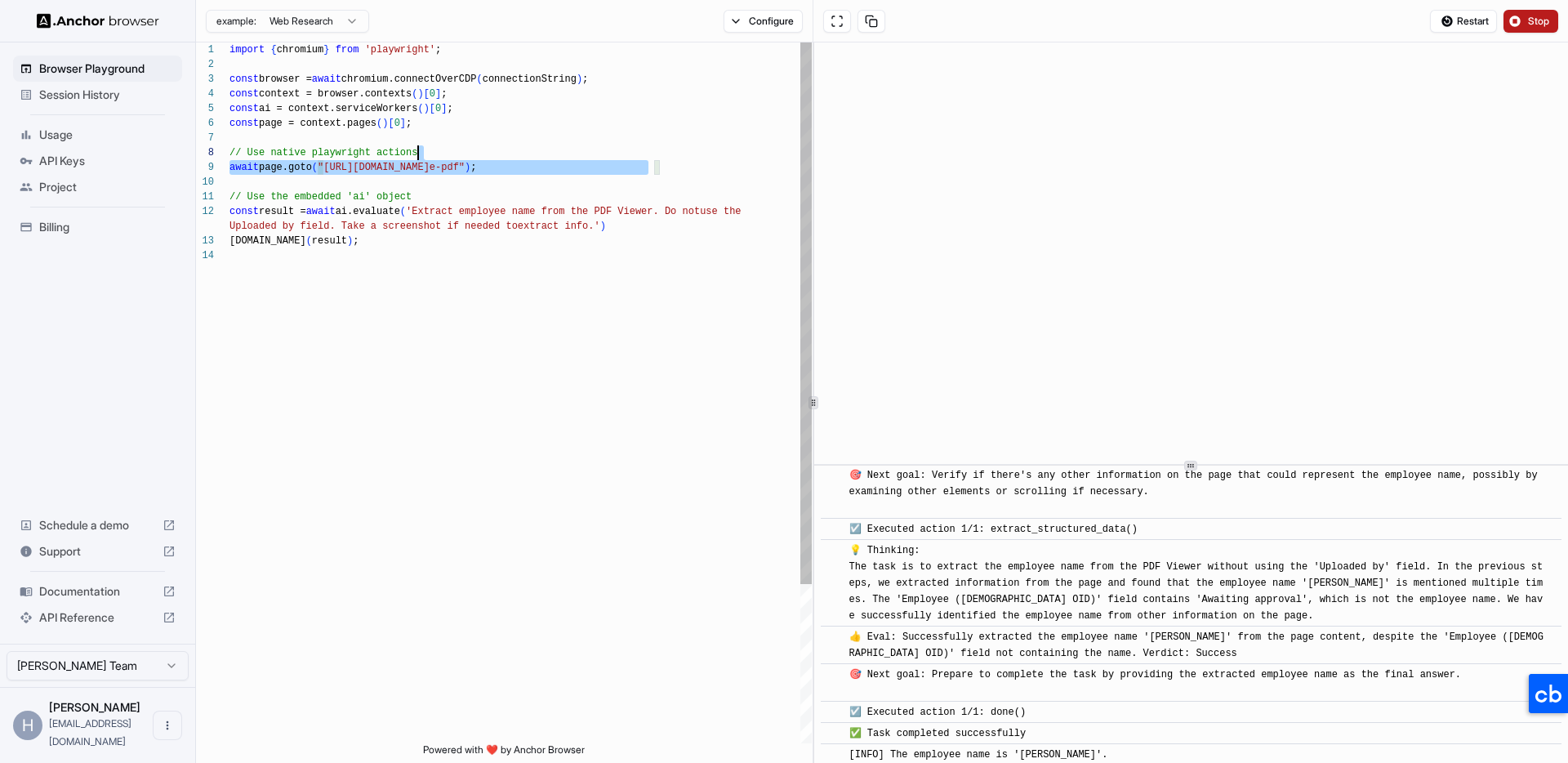
scroll to position [118, 0]
drag, startPoint x: 622, startPoint y: 160, endPoint x: 329, endPoint y: 166, distance: 293.1
click at [329, 166] on div "import { chromium } from 'playwright' ; const browser = await chromium.connectO…" at bounding box center [520, 496] width 582 height 907
click at [1475, 20] on span "Restart" at bounding box center [1473, 21] width 32 height 13
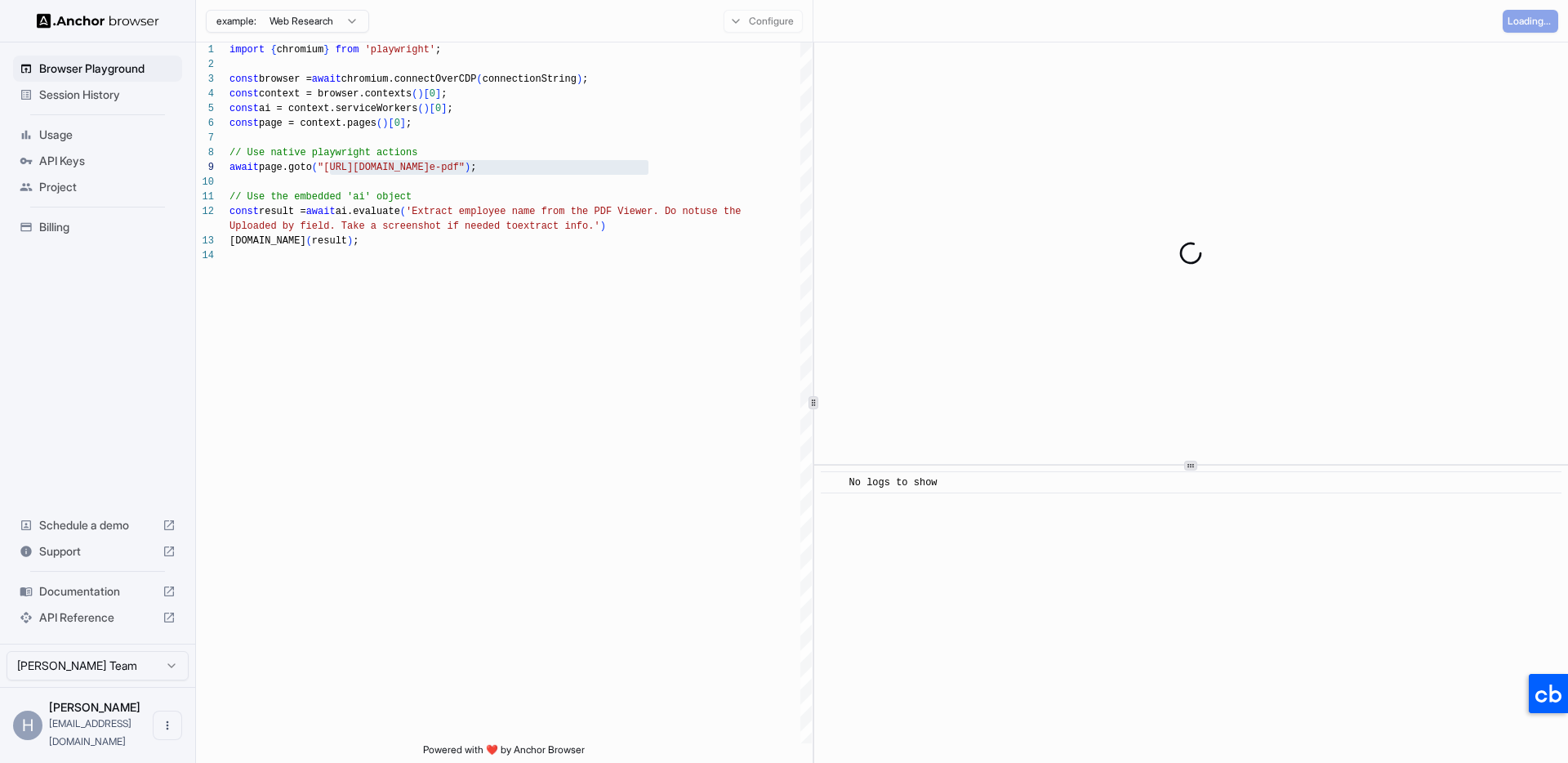
scroll to position [0, 0]
type textarea "**********"
click at [599, 224] on div "import { chromium } from 'playwright' ; const browser = await chromium.connectO…" at bounding box center [520, 496] width 582 height 907
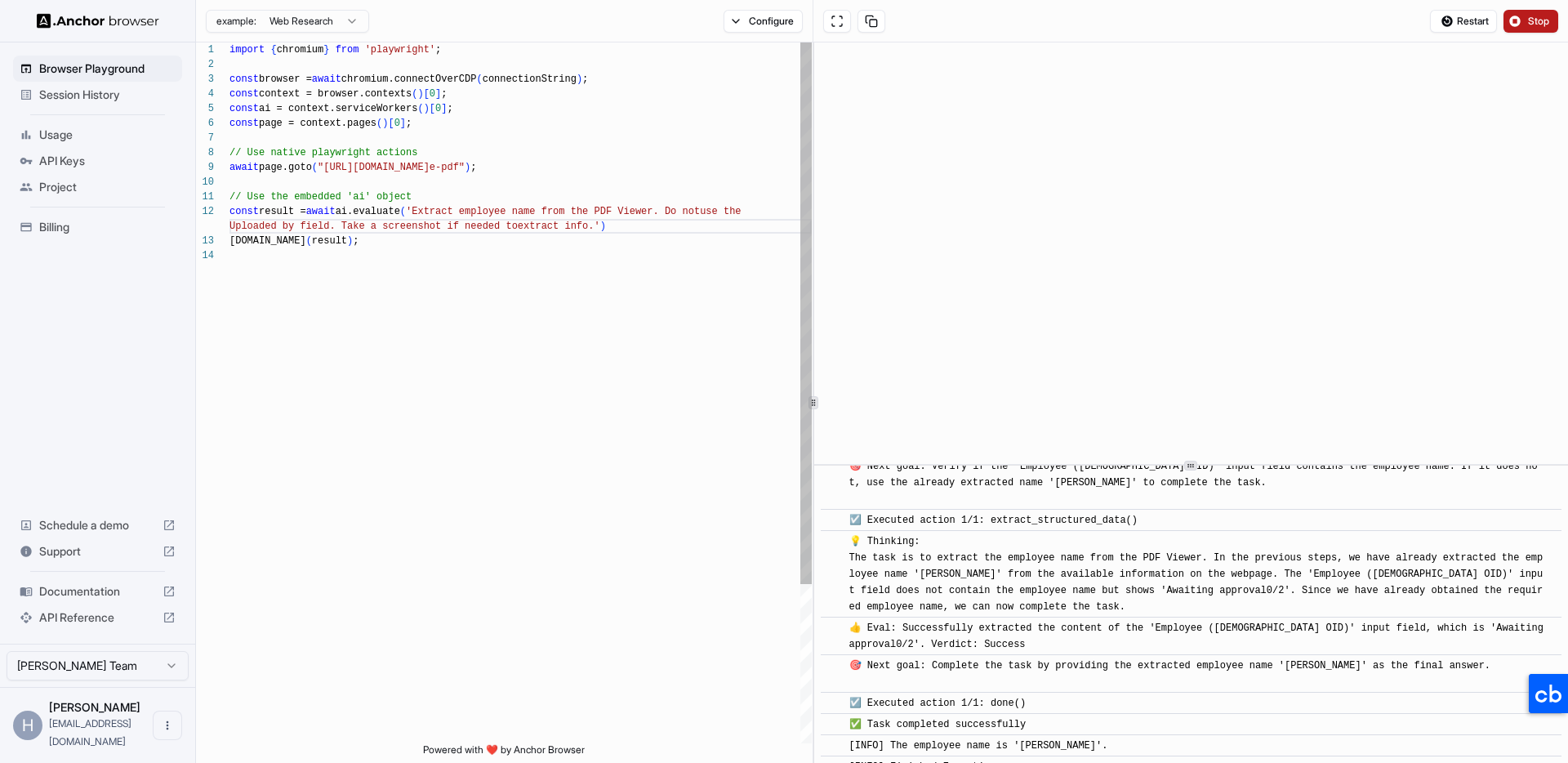
scroll to position [350, 0]
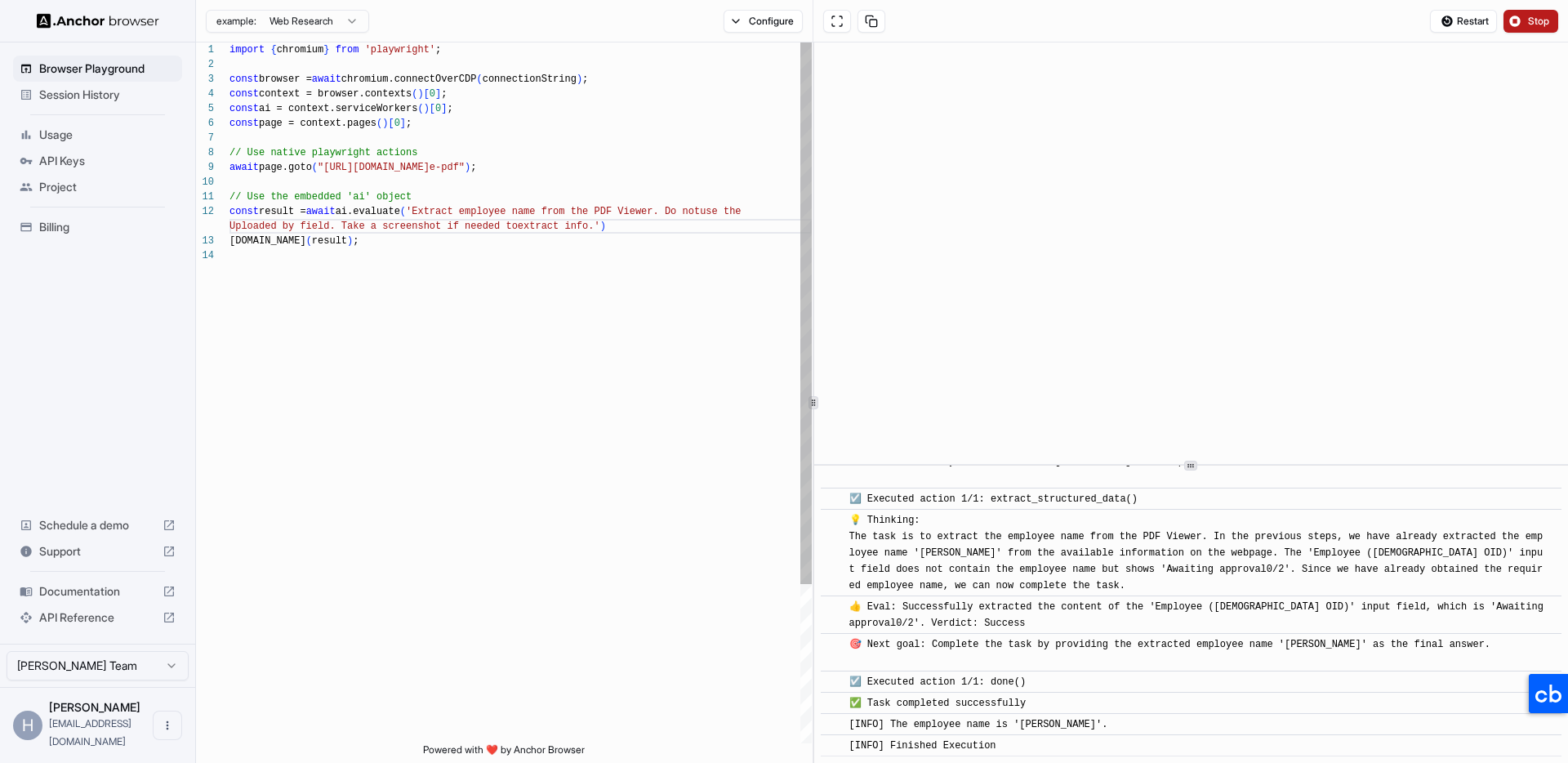
click at [680, 422] on div "import { chromium } from 'playwright' ; const browser = await chromium.connectO…" at bounding box center [520, 496] width 582 height 907
click at [1525, 15] on button "Stop" at bounding box center [1530, 21] width 55 height 23
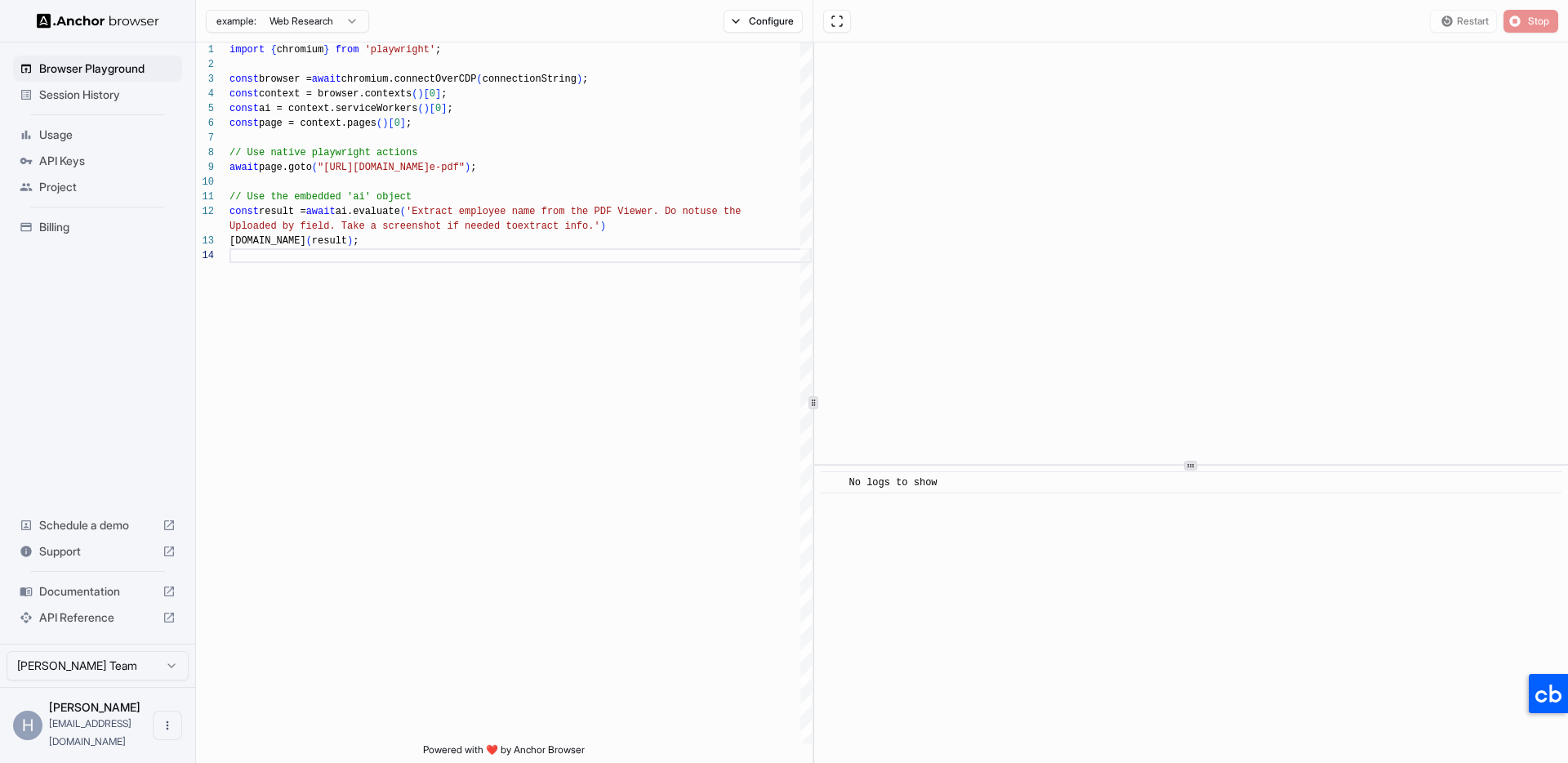
scroll to position [0, 0]
click at [1522, 21] on button "Start" at bounding box center [1530, 21] width 55 height 23
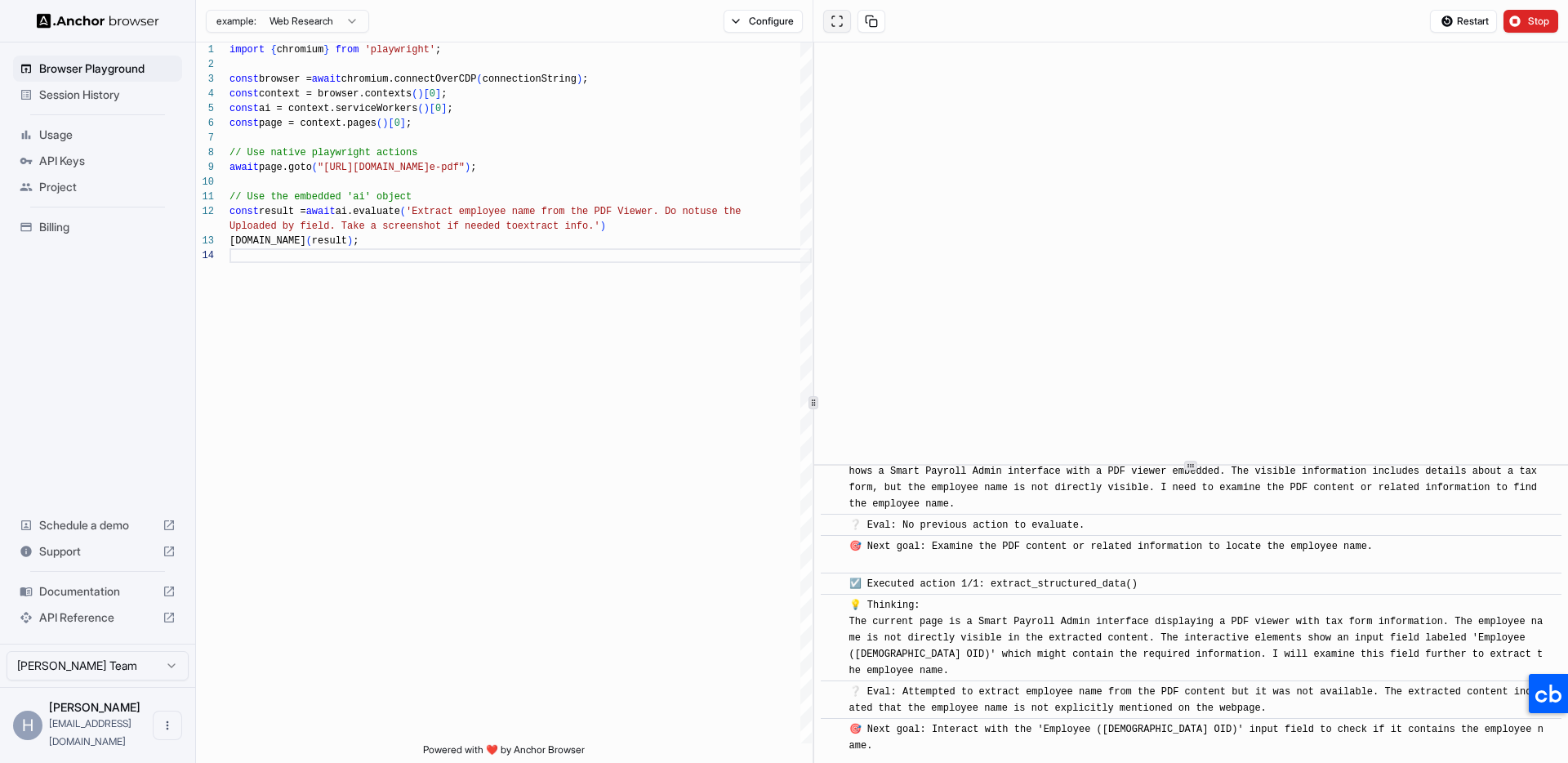
scroll to position [124, 0]
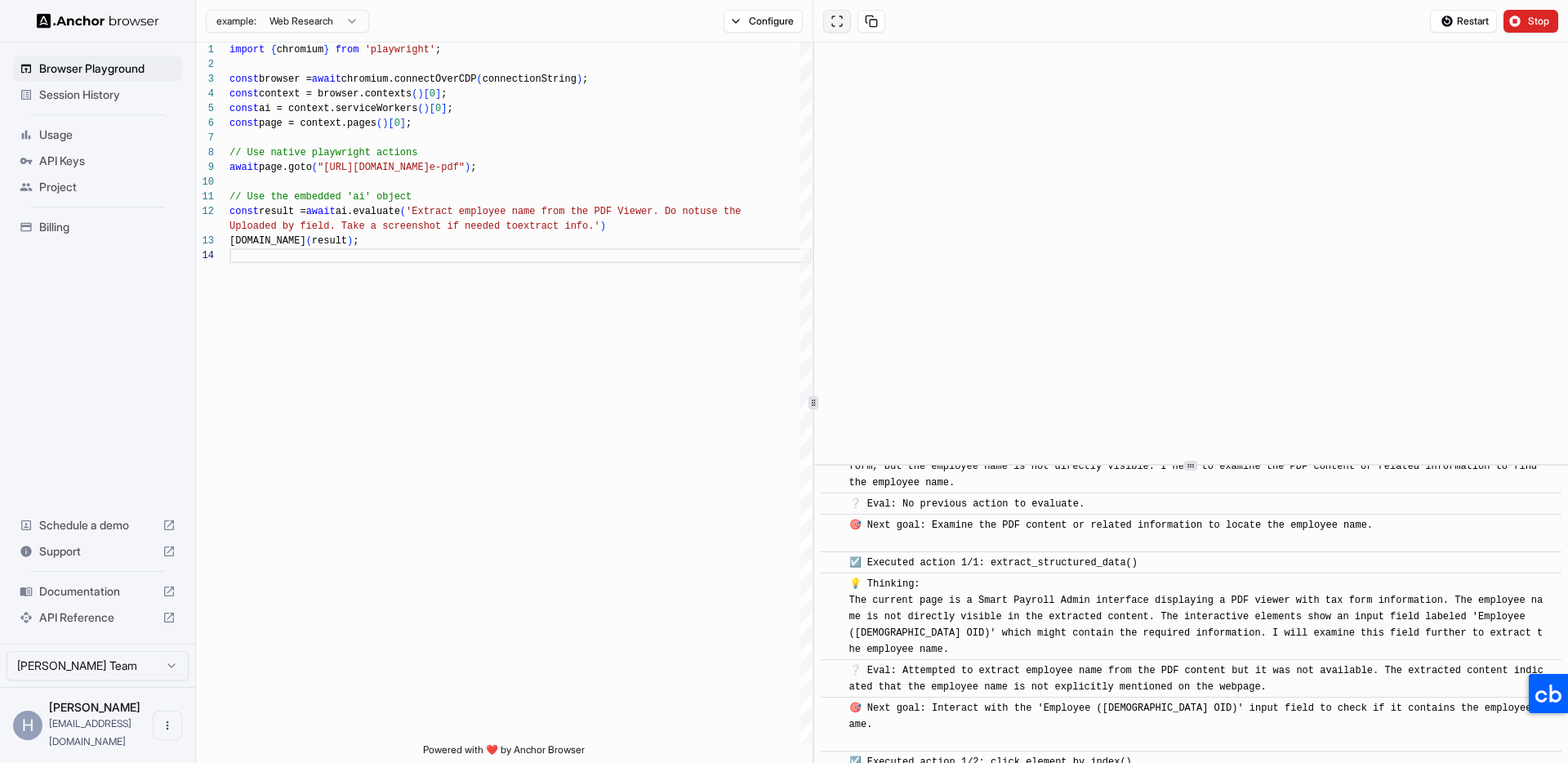
click at [834, 24] on button at bounding box center [837, 21] width 28 height 23
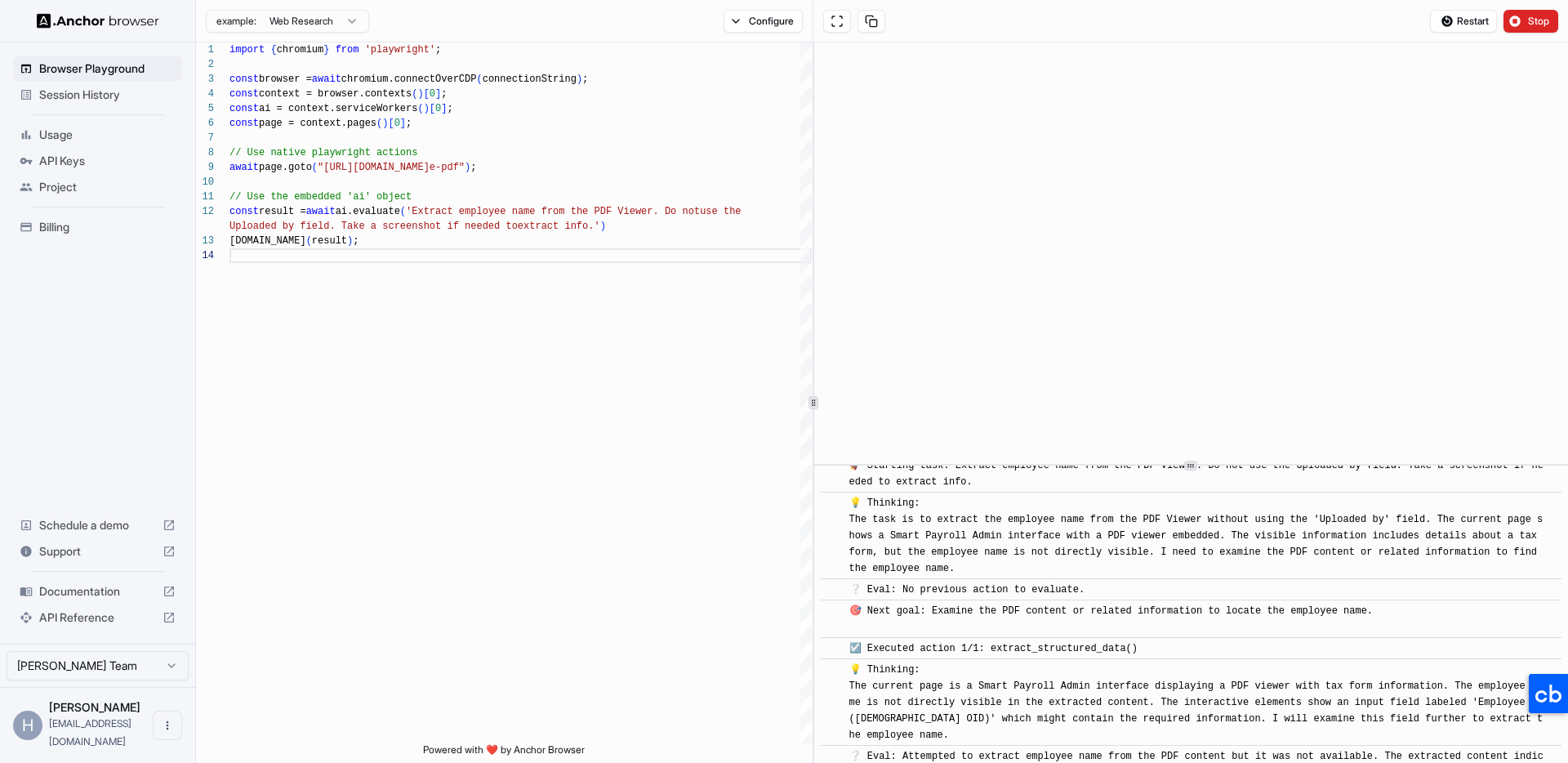
scroll to position [40, 0]
click at [543, 229] on div "import { chromium } from 'playwright' ; const browser = await chromium.connectO…" at bounding box center [520, 496] width 582 height 907
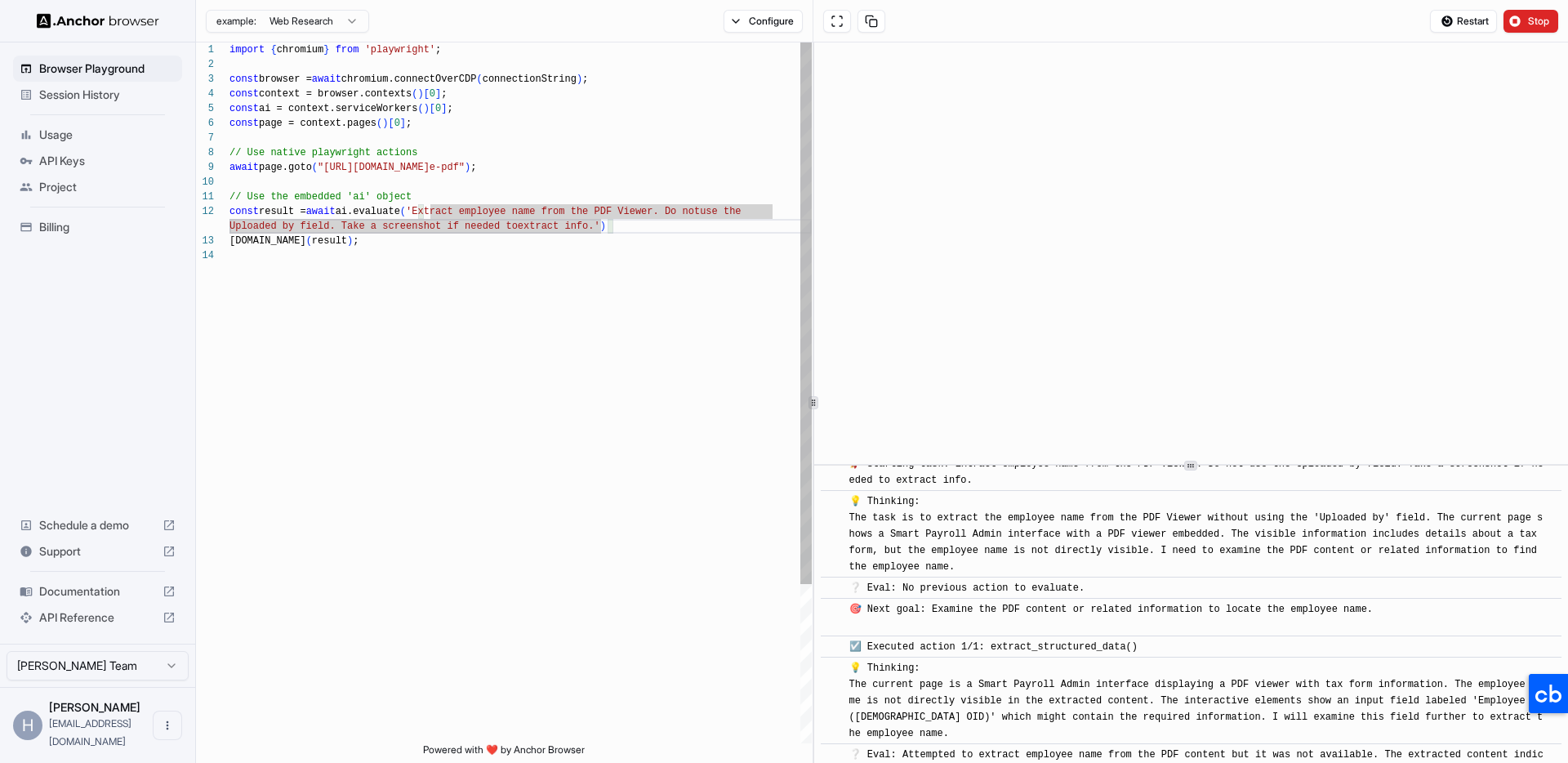
click at [342, 218] on div "import { chromium } from 'playwright' ; const browser = await chromium.connectO…" at bounding box center [520, 496] width 582 height 907
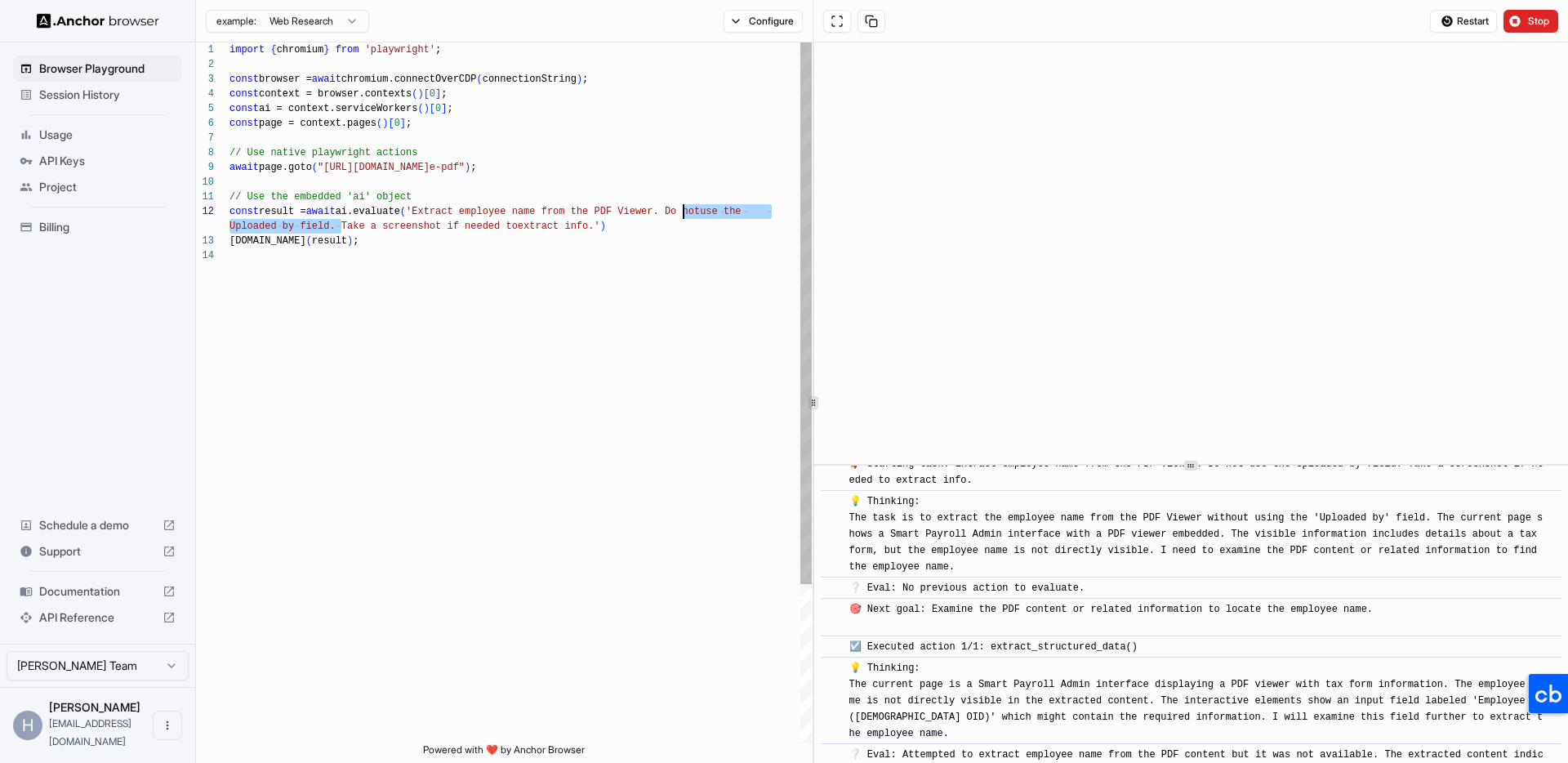
scroll to position [14, 0]
drag, startPoint x: 340, startPoint y: 222, endPoint x: 682, endPoint y: 206, distance: 342.4
click at [682, 206] on div "import { chromium } from 'playwright' ; const browser = await chromium.connectO…" at bounding box center [520, 496] width 582 height 907
drag, startPoint x: 383, startPoint y: 227, endPoint x: 679, endPoint y: 216, distance: 296.2
click at [679, 216] on div "import { chromium } from 'playwright' ; const browser = await chromium.connectO…" at bounding box center [520, 496] width 582 height 907
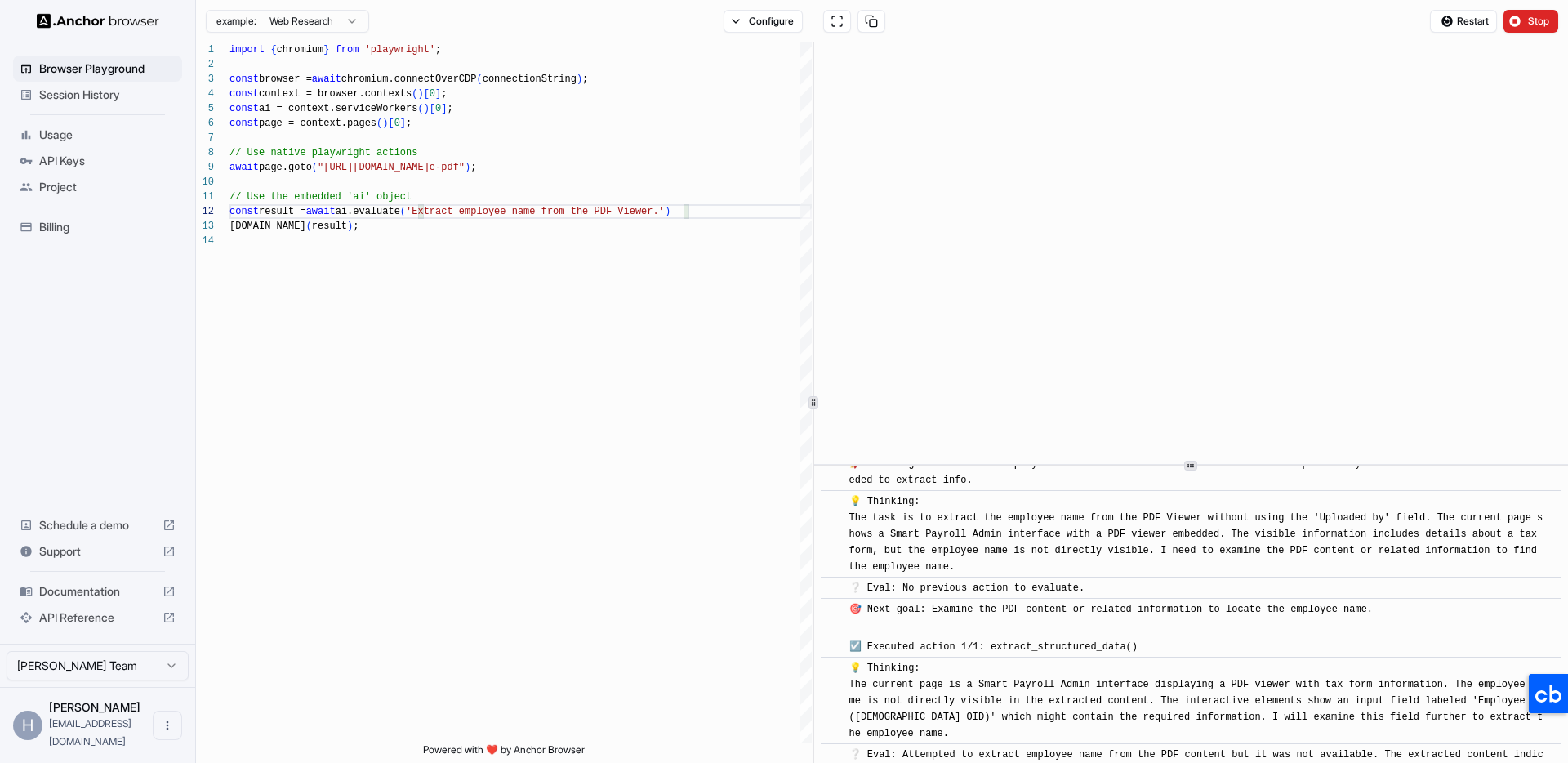
click at [1176, 551] on span "💡 Thinking: The task is to extract the employee name from the PDF Viewer withou…" at bounding box center [1197, 534] width 694 height 76
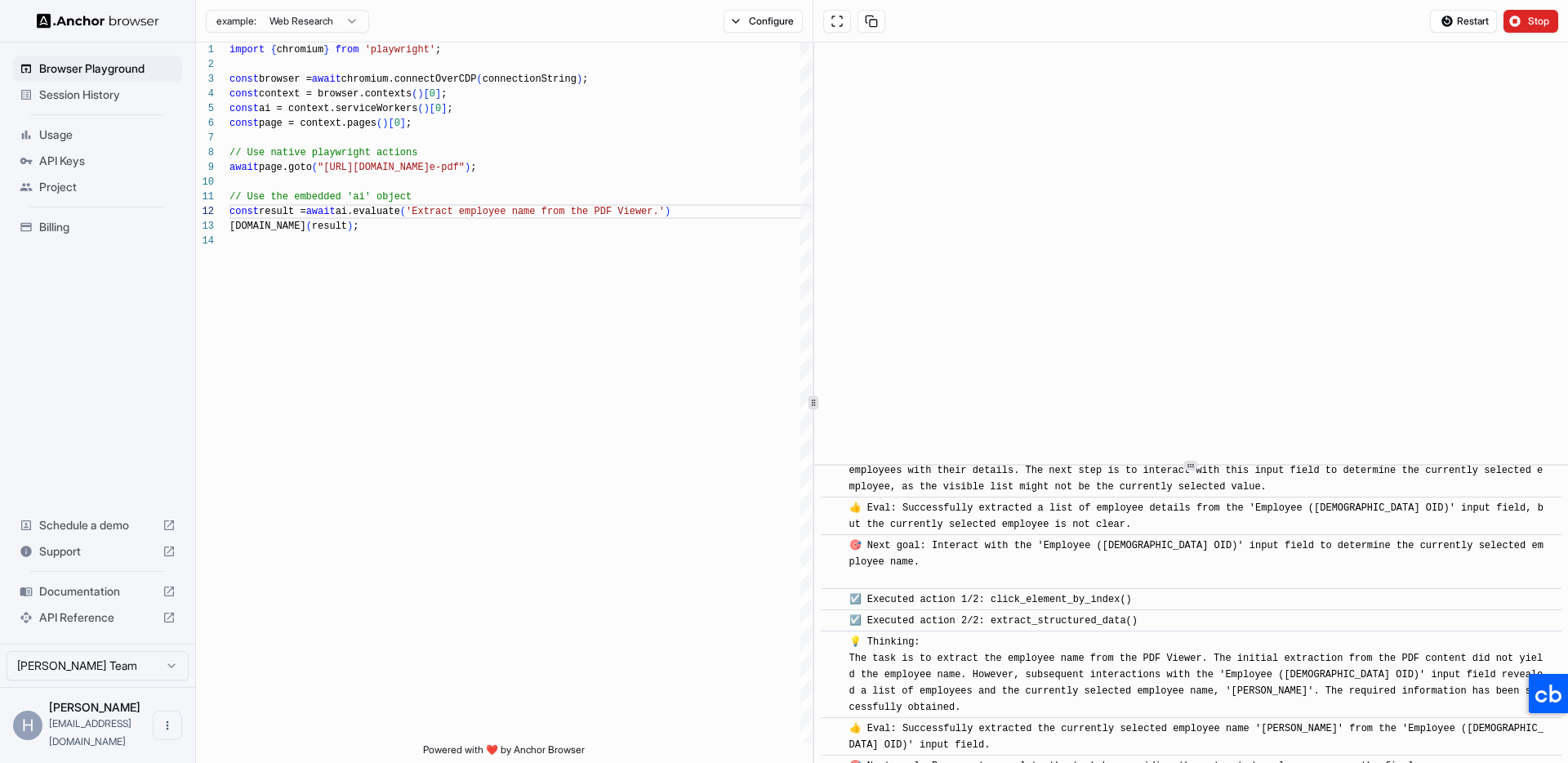
scroll to position [500, 0]
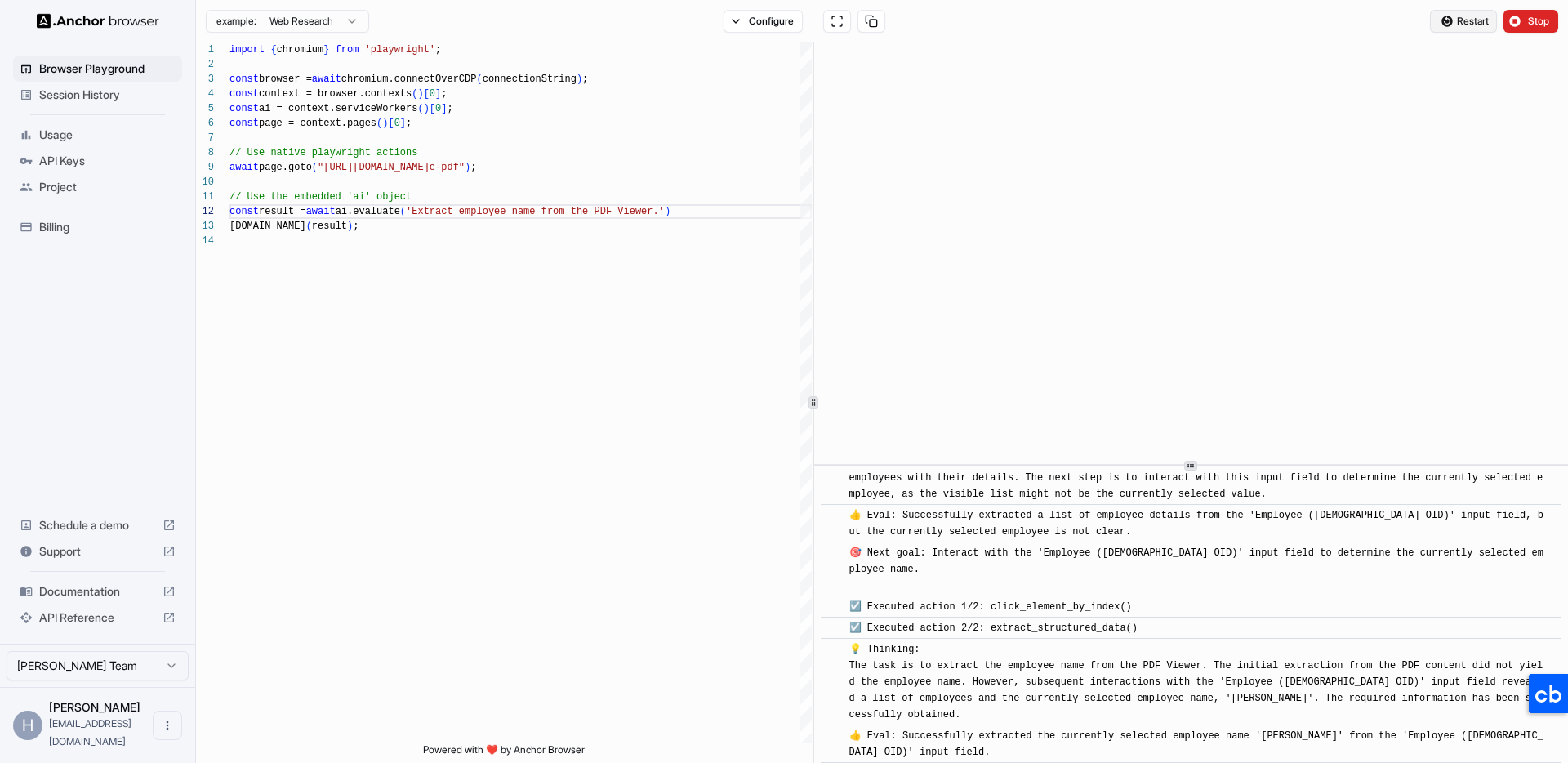
click at [1465, 26] on span "Restart" at bounding box center [1473, 21] width 32 height 13
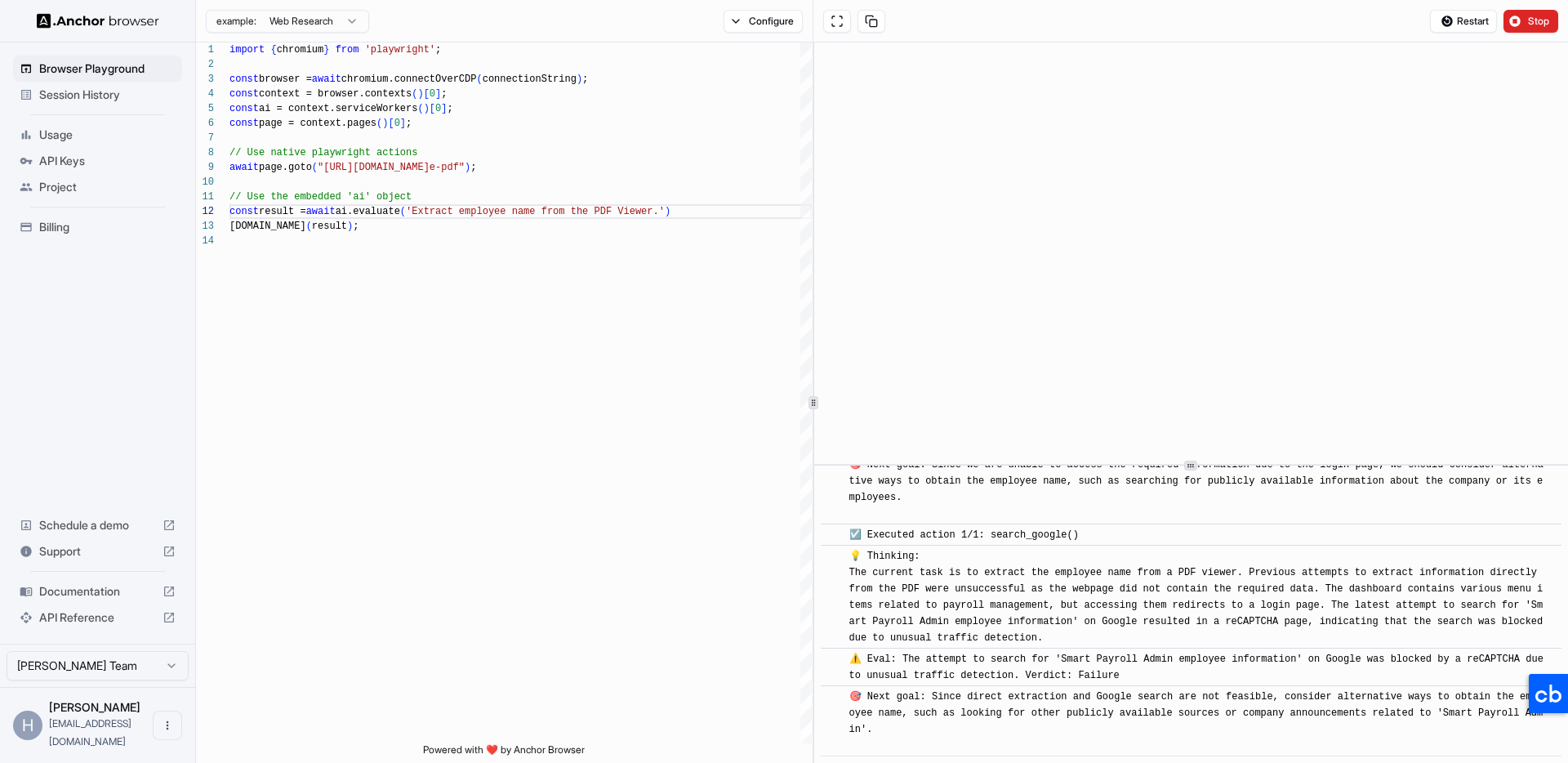
scroll to position [3134, 0]
click at [466, 436] on div "import { chromium } from 'playwright' ; const browser = await chromium.connectO…" at bounding box center [520, 488] width 582 height 892
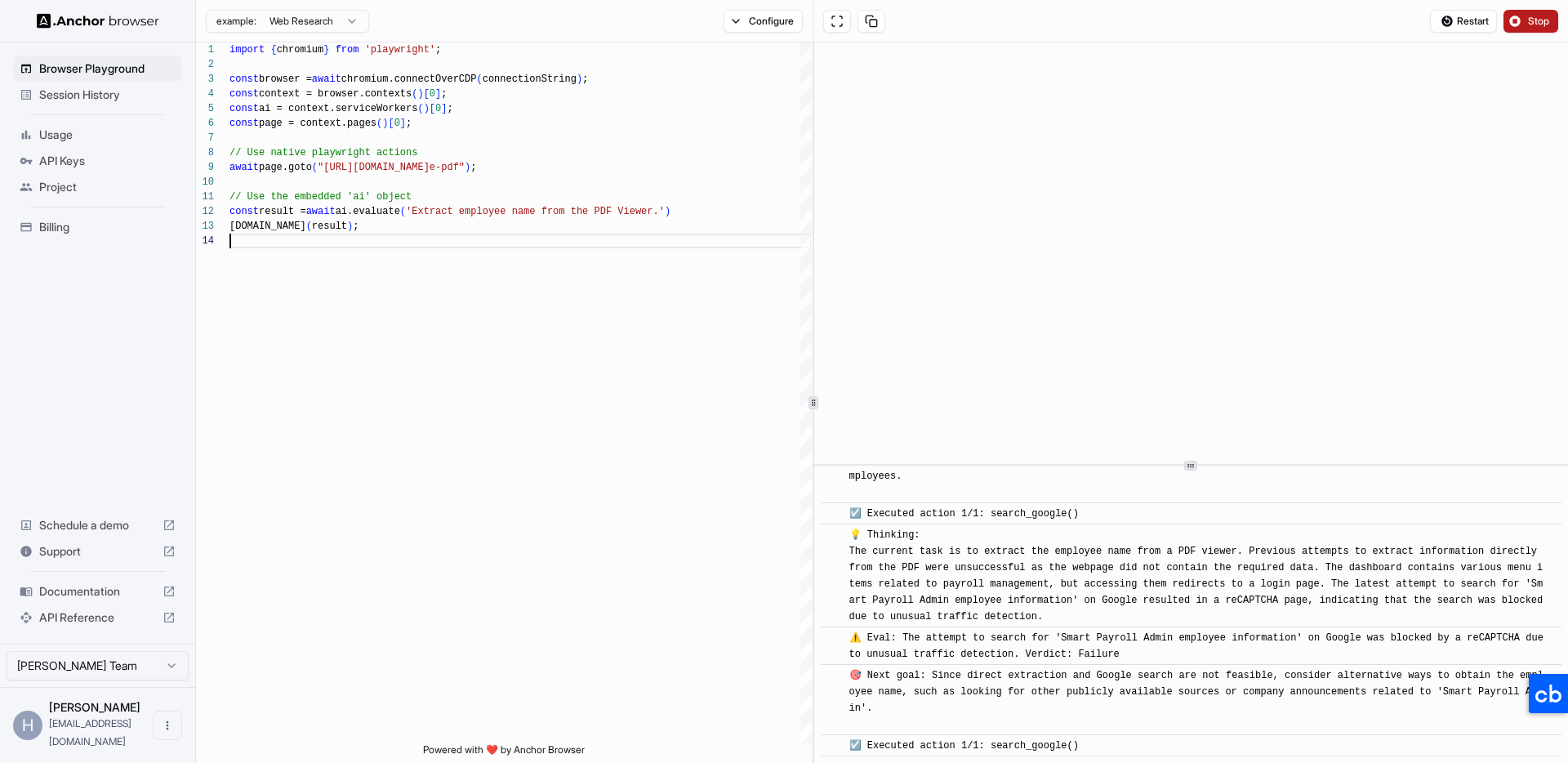
click at [1533, 21] on span "Stop" at bounding box center [1539, 21] width 23 height 13
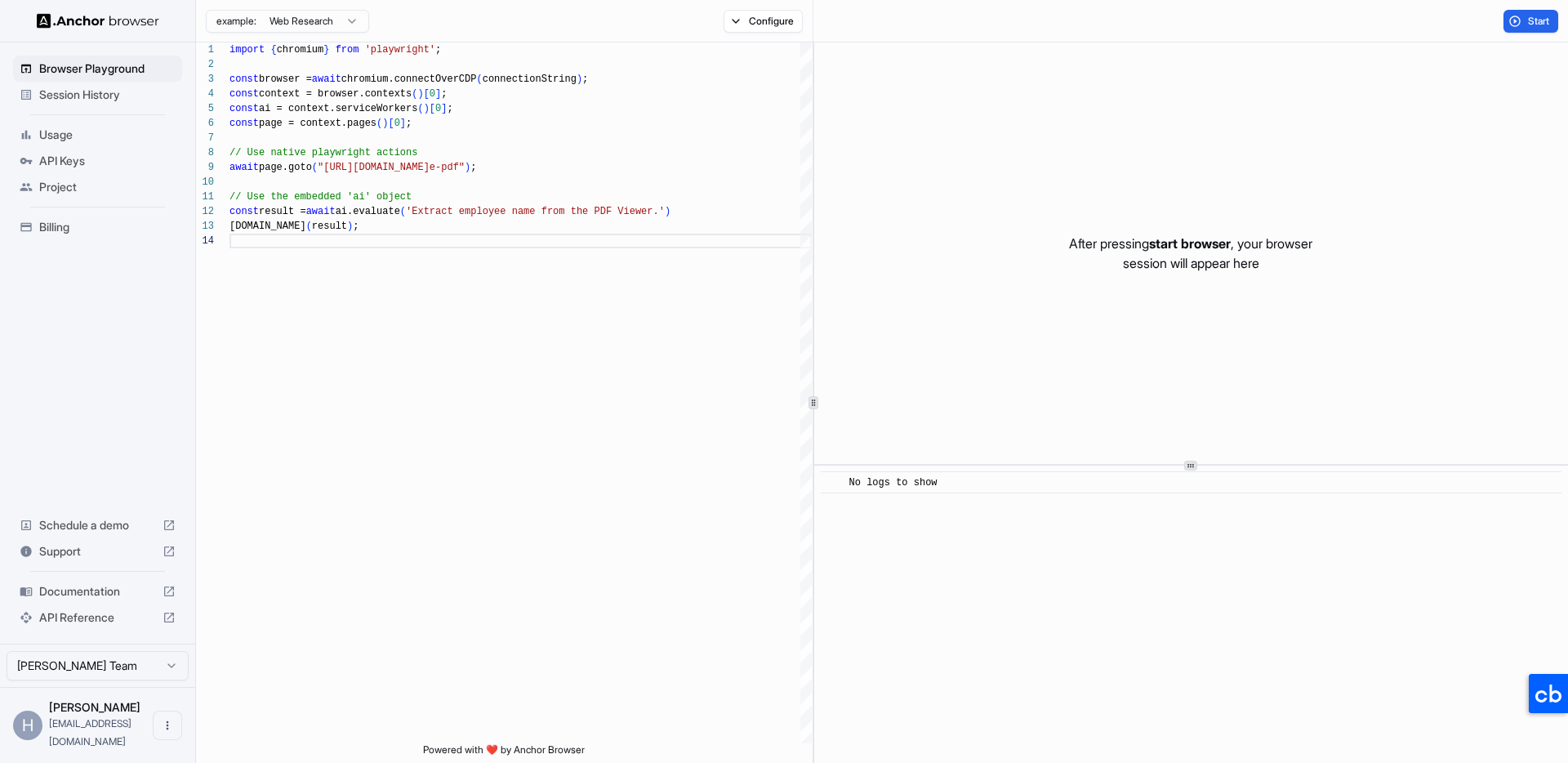
click at [1223, 264] on p "After pressing start browser , your browser session will appear here" at bounding box center [1191, 253] width 244 height 39
click at [511, 216] on div "import { chromium } from 'playwright' ; const browser = await chromium.connectO…" at bounding box center [520, 488] width 582 height 892
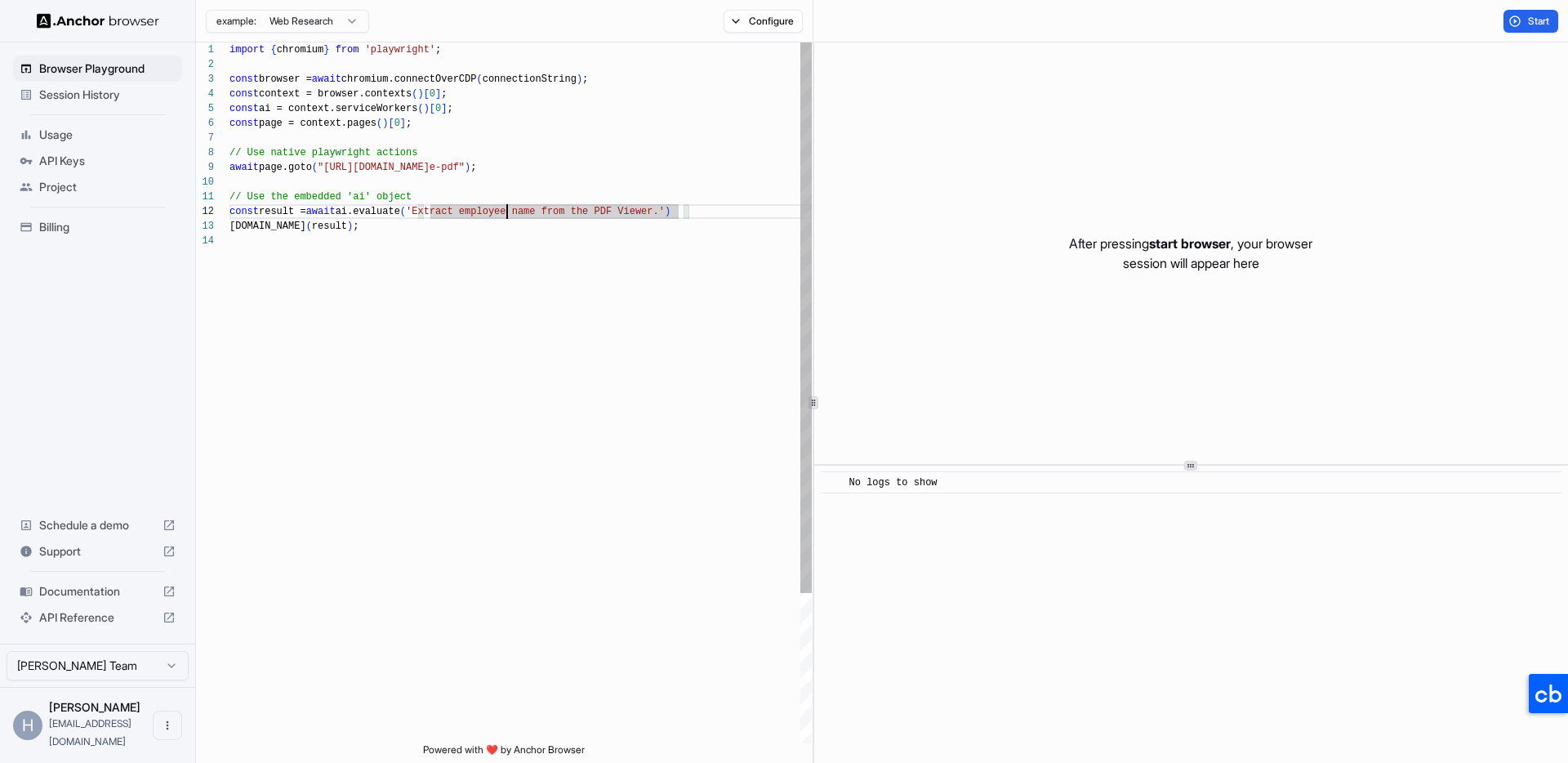
click at [507, 213] on div "import { chromium } from 'playwright' ; const browser = await chromium.connectO…" at bounding box center [520, 488] width 582 height 892
click at [508, 213] on div "import { chromium } from 'playwright' ; const browser = await chromium.connectO…" at bounding box center [520, 488] width 582 height 892
click at [581, 210] on div "import { chromium } from 'playwright' ; const browser = await chromium.connectO…" at bounding box center [520, 488] width 582 height 892
click at [580, 381] on div "import { chromium } from 'playwright' ; const browser = await chromium.connectO…" at bounding box center [520, 488] width 582 height 892
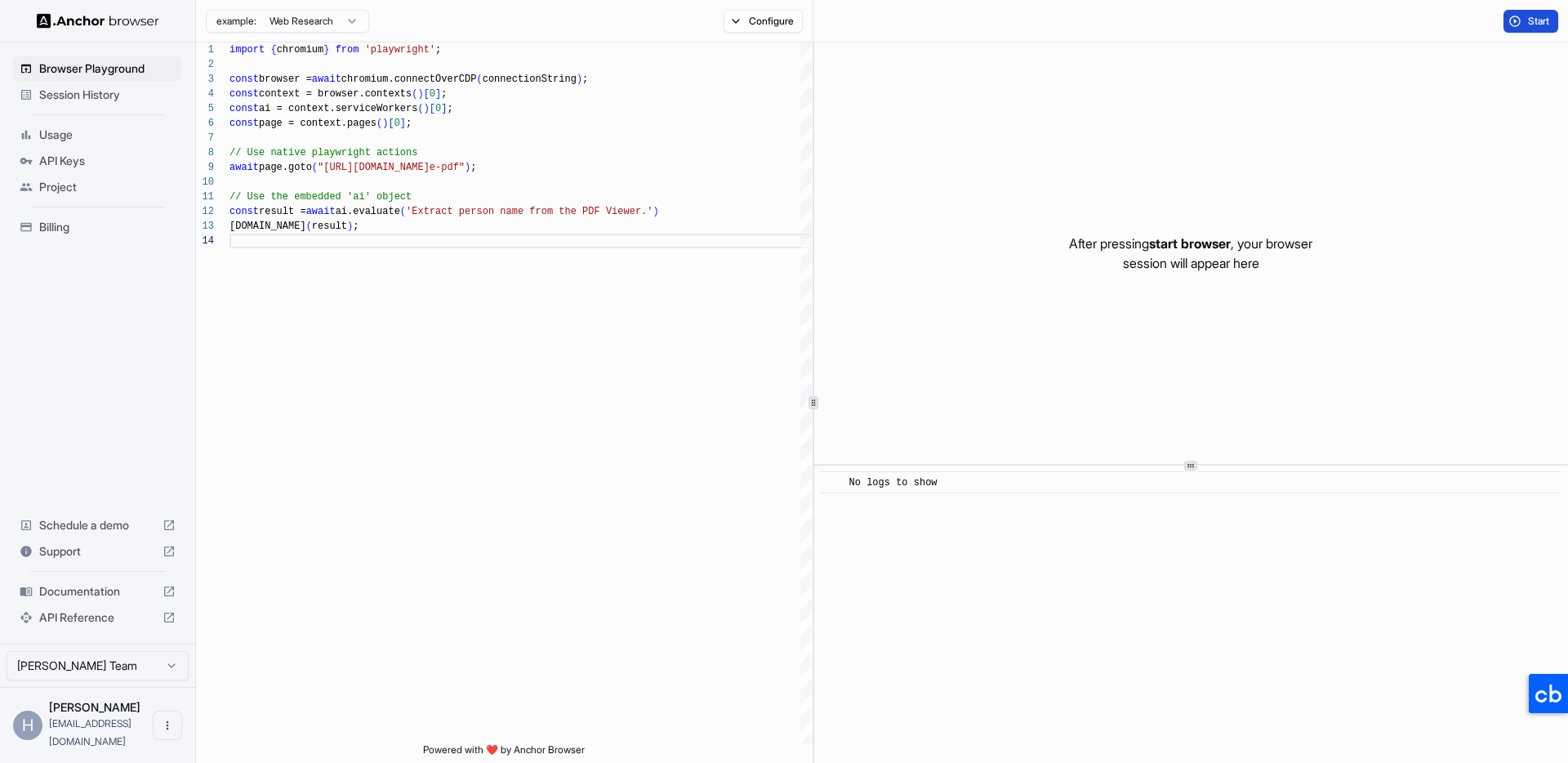
click at [1534, 11] on button "Start" at bounding box center [1530, 21] width 55 height 23
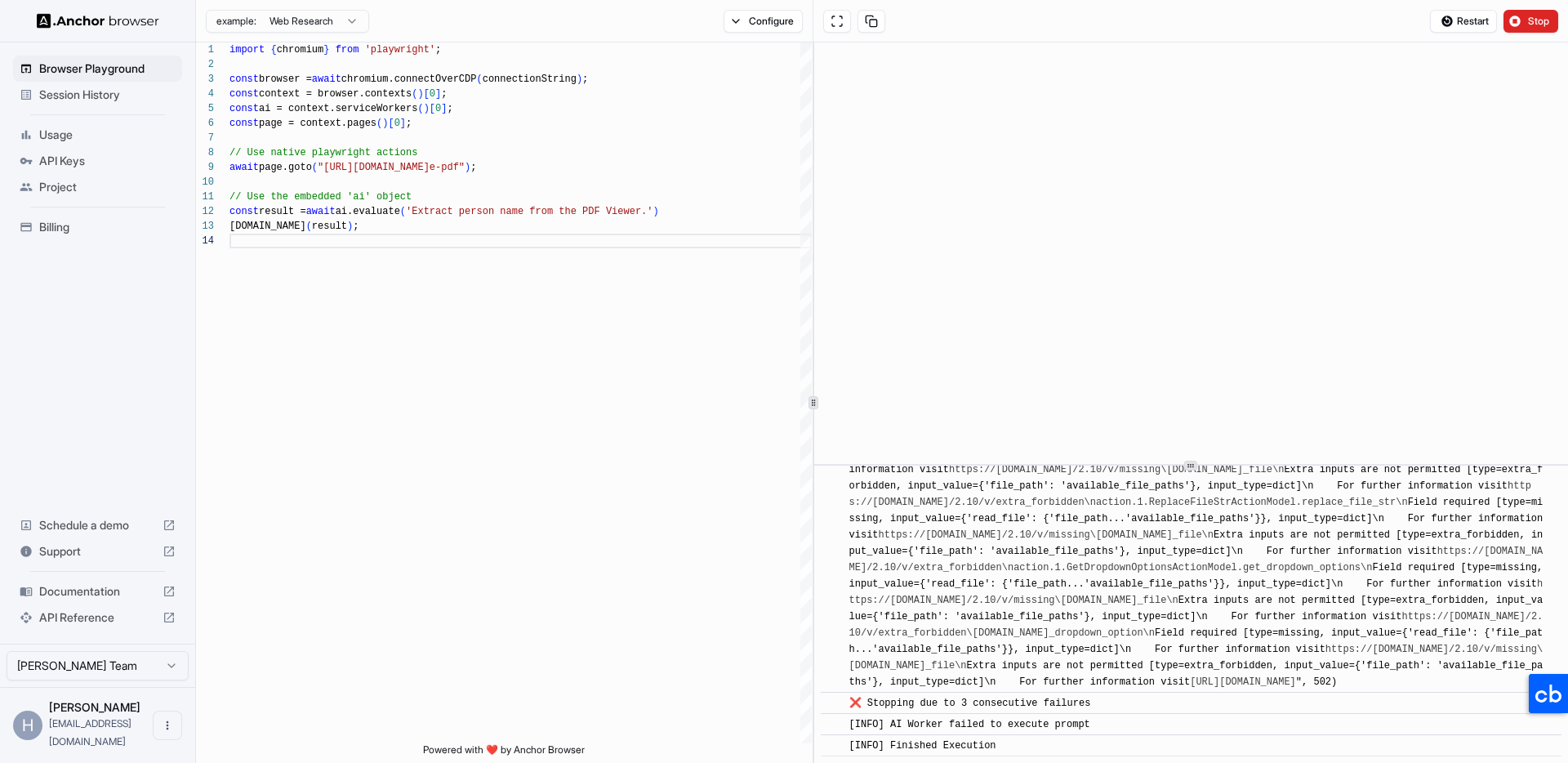
scroll to position [3512, 0]
click at [1465, 21] on span "Restart" at bounding box center [1473, 21] width 32 height 13
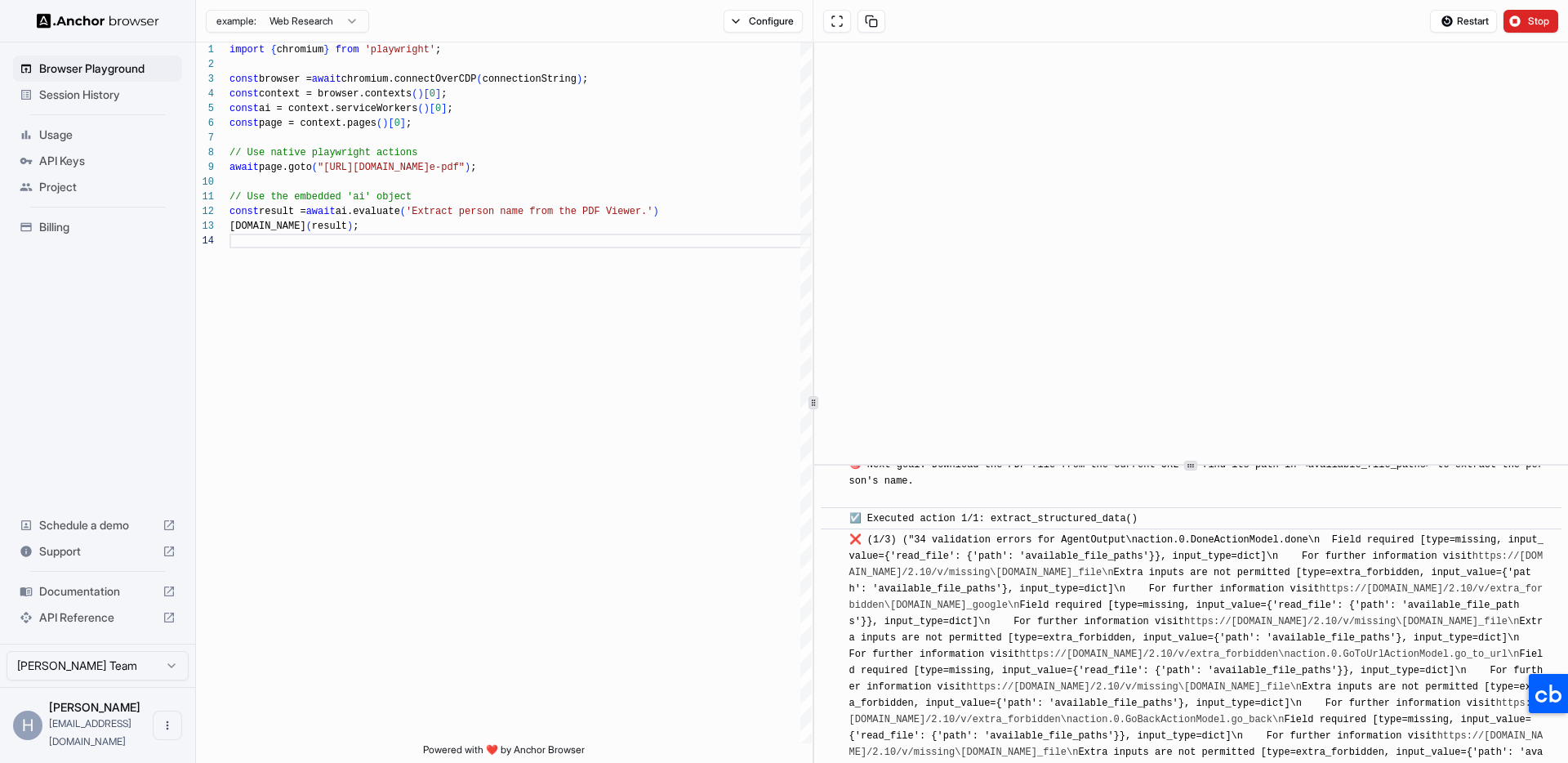
scroll to position [0, 0]
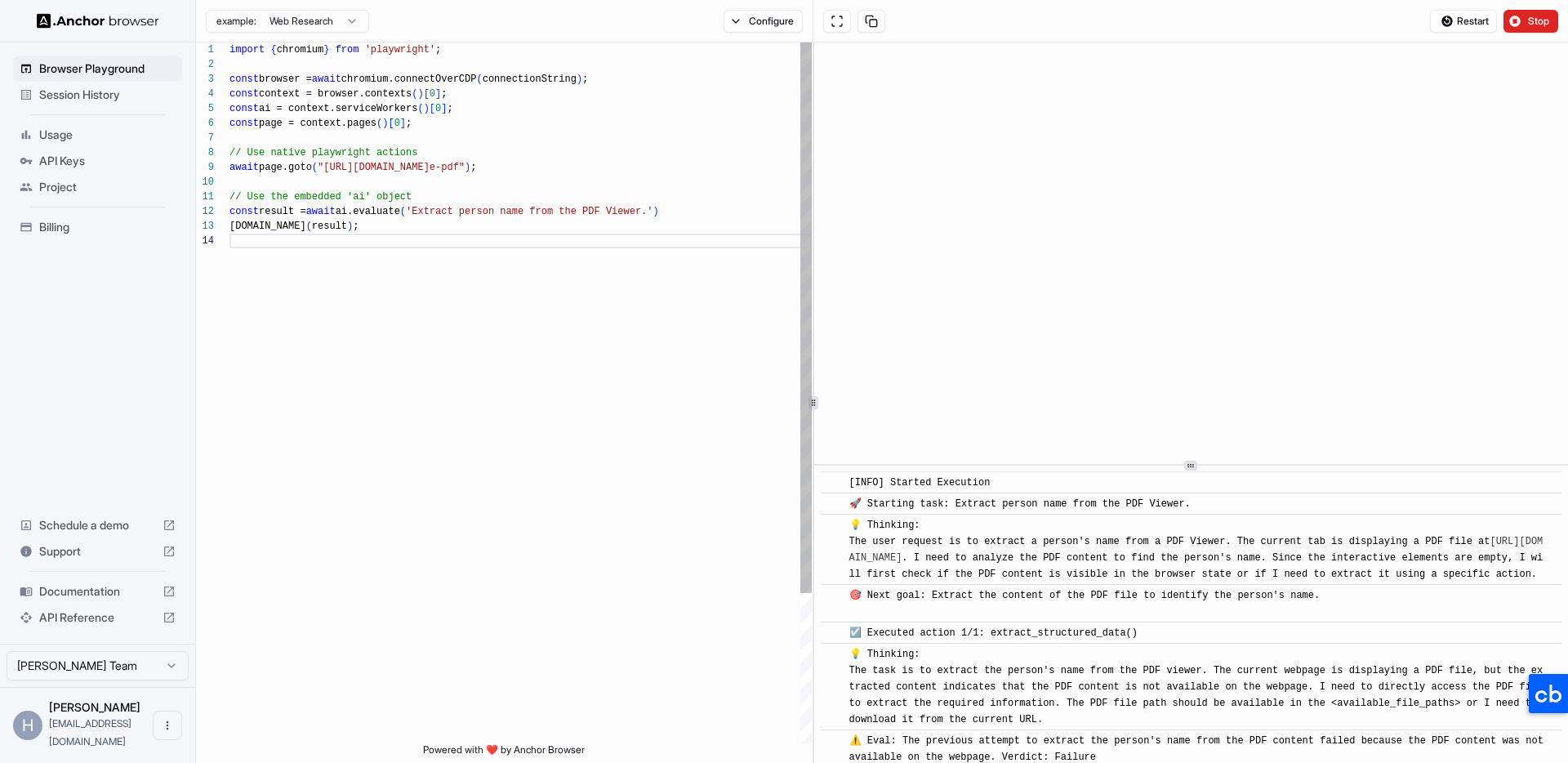
click at [593, 250] on div "import { chromium } from 'playwright' ; const browser = await chromium.connectO…" at bounding box center [520, 488] width 582 height 892
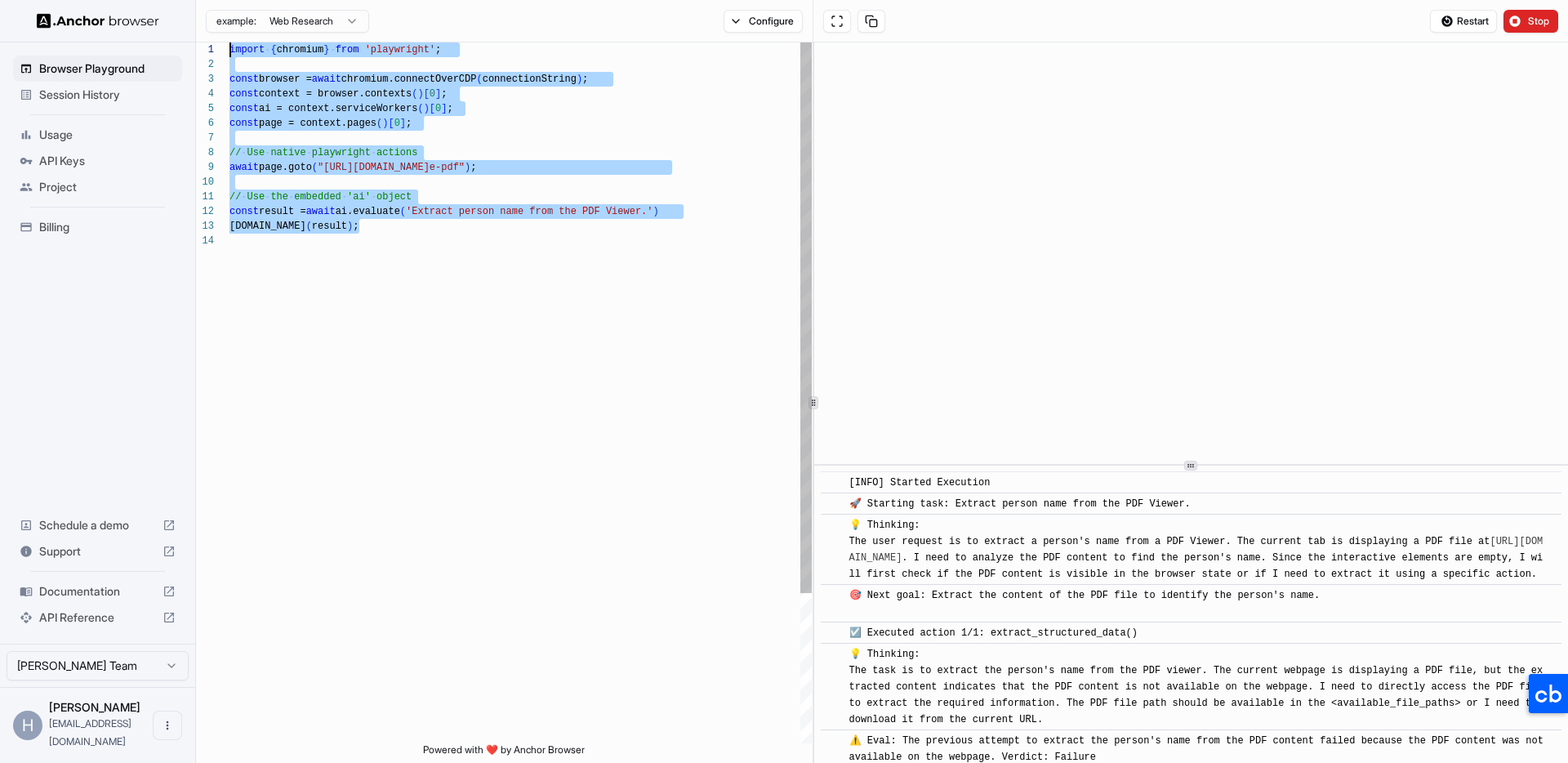
drag, startPoint x: 693, startPoint y: 253, endPoint x: 0, endPoint y: 29, distance: 728.3
click at [229, 43] on div "import { chromium } from 'playwright' ; const browser = await chromium.connectO…" at bounding box center [520, 488] width 582 height 892
type textarea "**********"
click at [376, 313] on div "import { chromium } from 'playwright' ; const browser = await chromium.connectO…" at bounding box center [520, 488] width 582 height 892
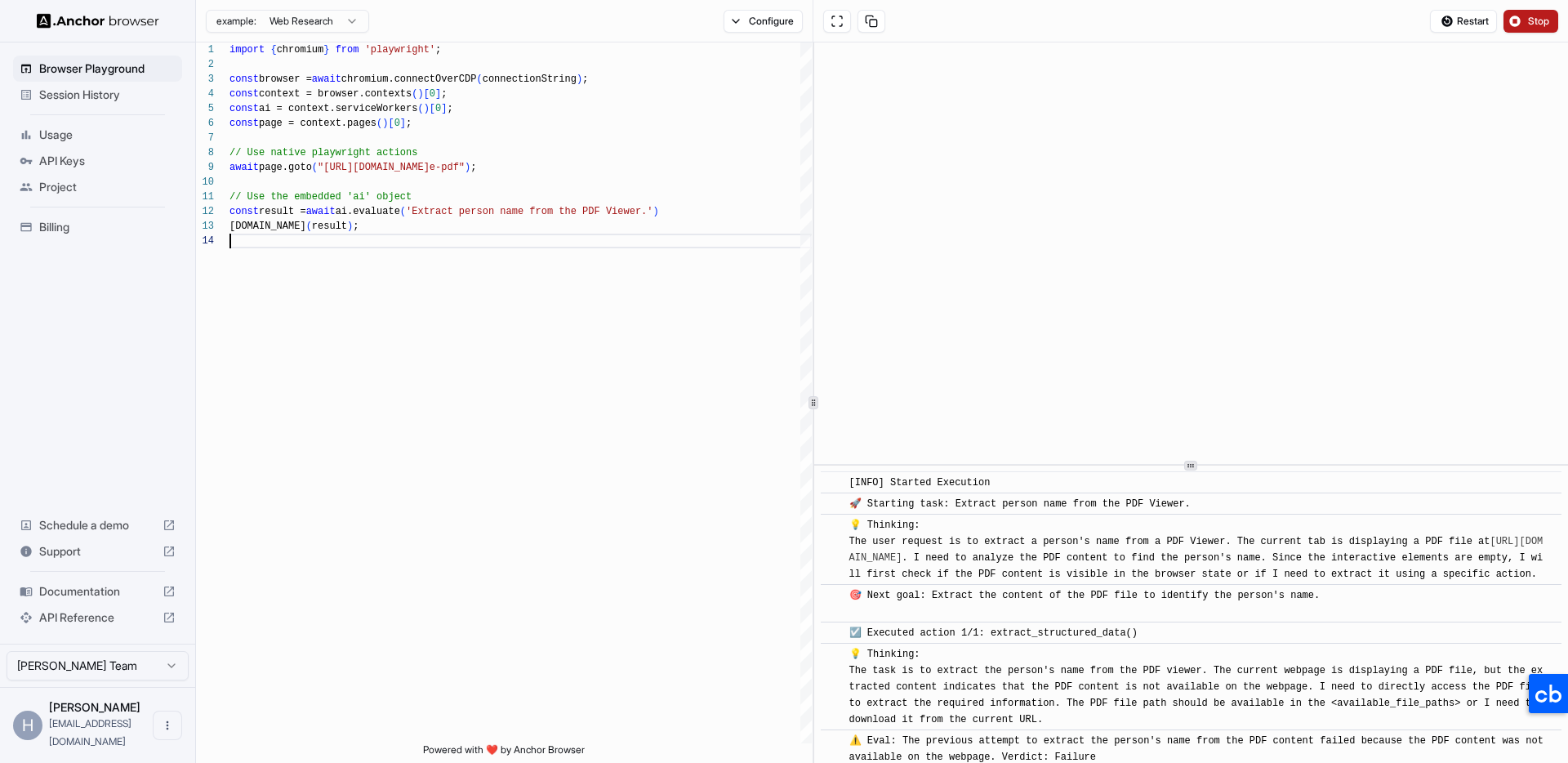
click at [1526, 16] on button "Stop" at bounding box center [1530, 21] width 55 height 23
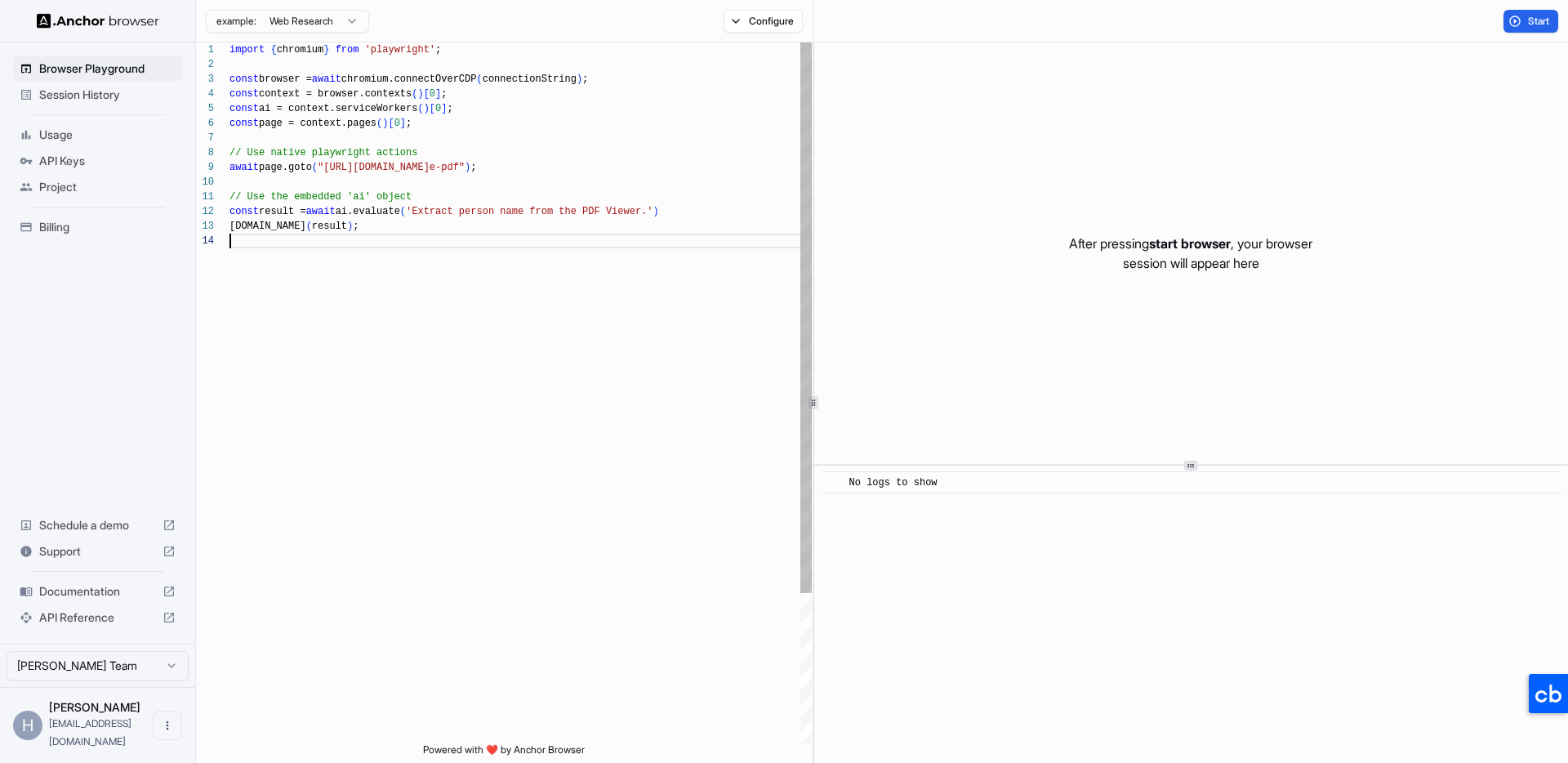
drag, startPoint x: 633, startPoint y: 445, endPoint x: 934, endPoint y: 435, distance: 301.2
click at [634, 445] on div "import { chromium } from 'playwright' ; const browser = await chromium.connectO…" at bounding box center [520, 488] width 582 height 892
click at [1060, 408] on div "After pressing start browser , your browser session will appear here" at bounding box center [1191, 253] width 754 height 421
click at [539, 302] on div "import { chromium } from 'playwright' ; const browser = await chromium.connectO…" at bounding box center [520, 488] width 582 height 892
click at [608, 388] on div "import { chromium } from 'playwright' ; const browser = await chromium.connectO…" at bounding box center [520, 488] width 582 height 892
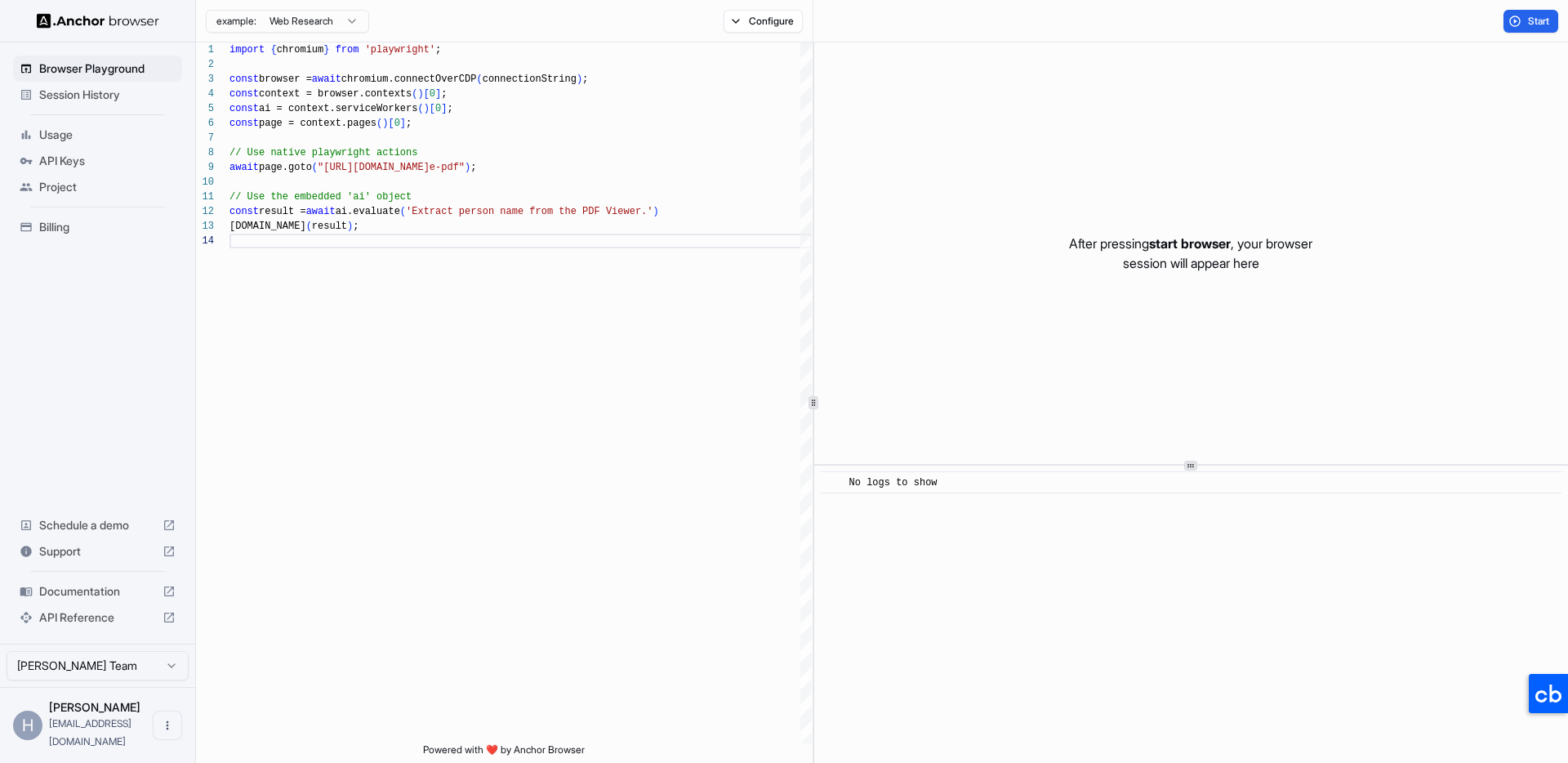
click at [1150, 382] on div "After pressing start browser , your browser session will appear here" at bounding box center [1191, 253] width 754 height 421
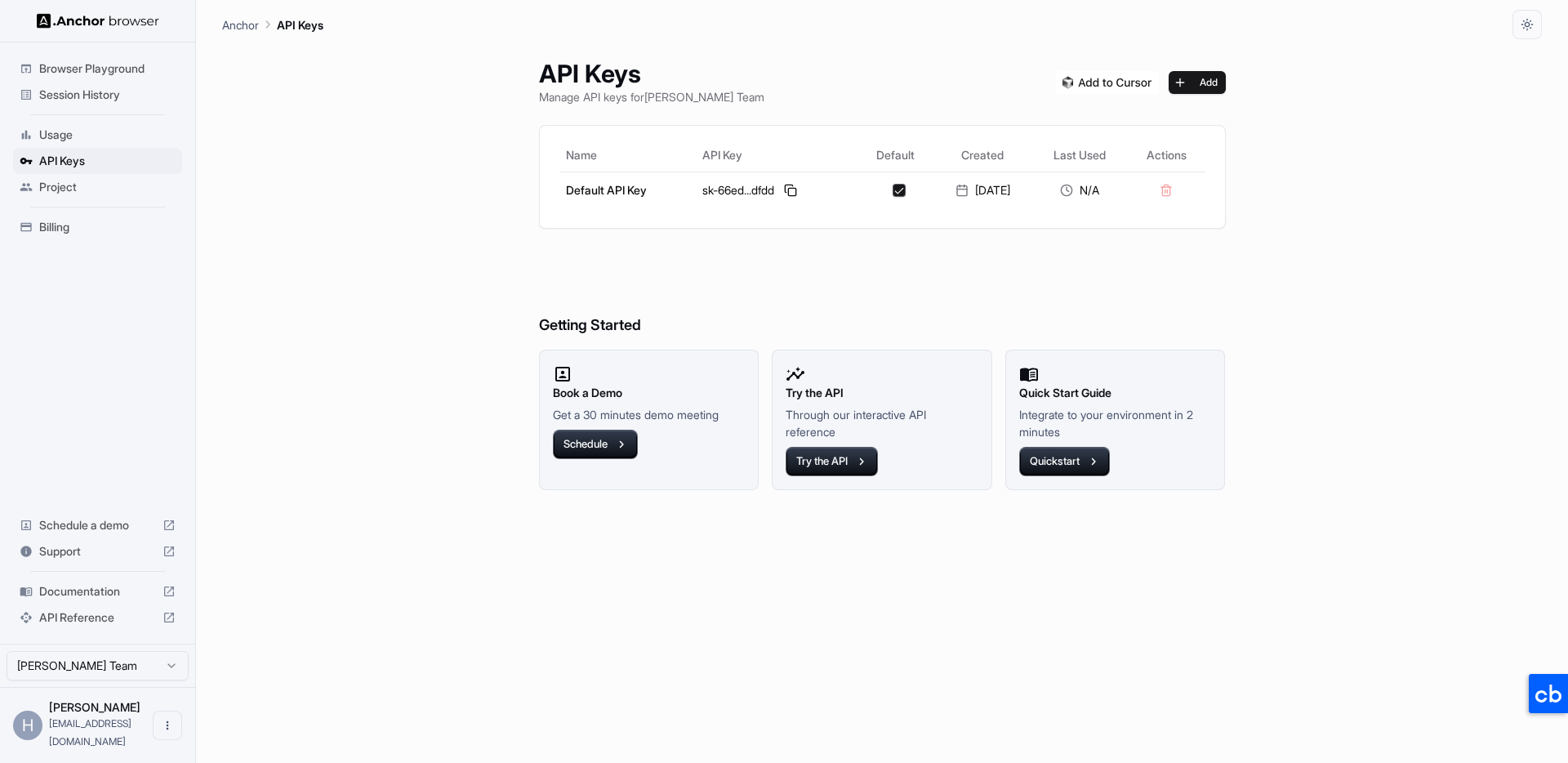
click at [1439, 411] on div "API Keys Manage API keys for [PERSON_NAME] Team Add Name API Key Default Create…" at bounding box center [881, 401] width 1319 height 724
